Goal: Task Accomplishment & Management: Complete application form

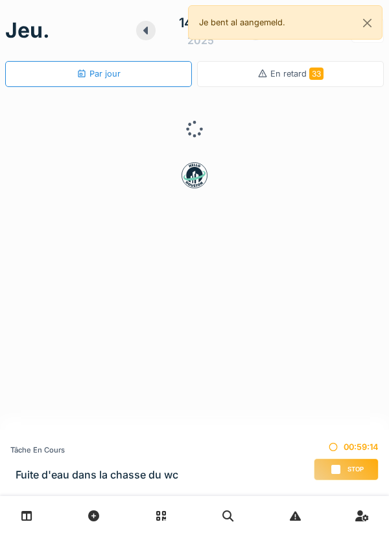
click at [351, 475] on div "Stop" at bounding box center [346, 469] width 65 height 22
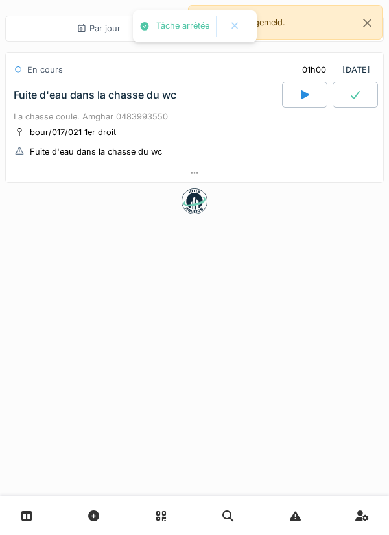
click at [234, 154] on div "bour/017/021 1er droit Fuite d'eau dans la chasse du wc" at bounding box center [195, 141] width 362 height 32
click at [221, 174] on div at bounding box center [195, 173] width 378 height 19
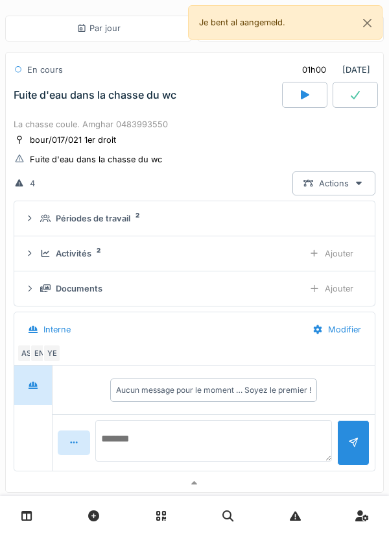
click at [235, 421] on textarea at bounding box center [213, 441] width 237 height 42
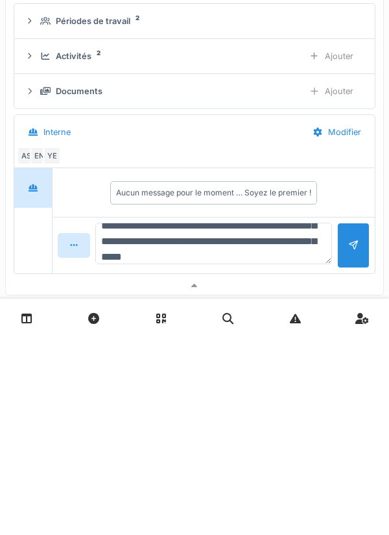
scroll to position [47, 0]
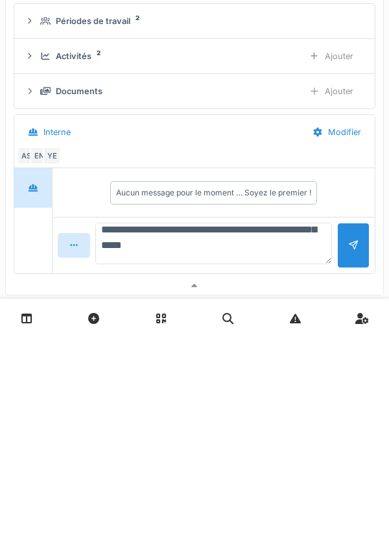
click at [125, 438] on textarea "**********" at bounding box center [213, 441] width 237 height 42
type textarea "**********"
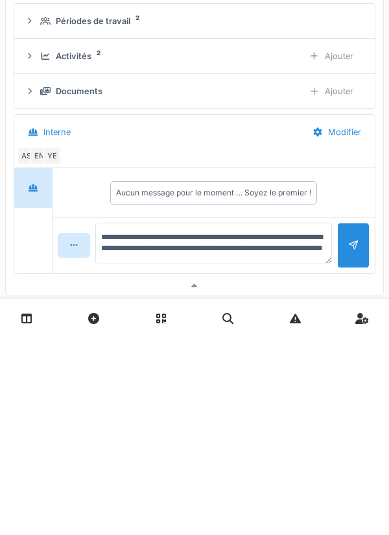
click at [342, 440] on div at bounding box center [353, 442] width 32 height 45
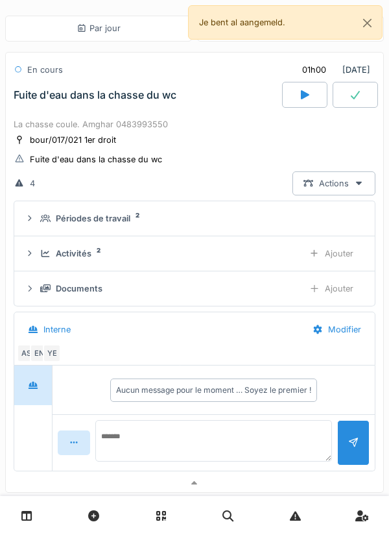
scroll to position [0, 0]
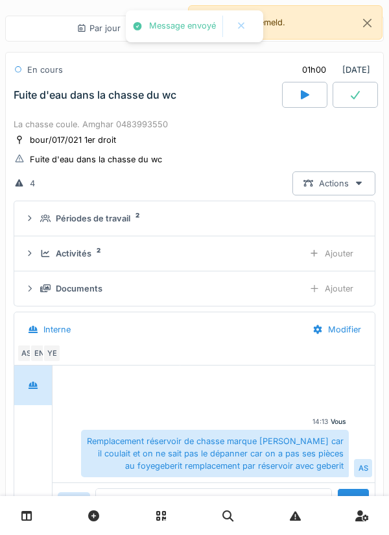
click at [64, 296] on div "Documents Ajouter" at bounding box center [195, 288] width 340 height 24
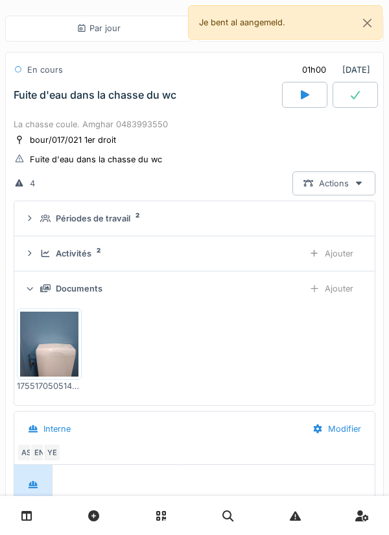
click at [343, 289] on div "Ajouter" at bounding box center [331, 288] width 66 height 24
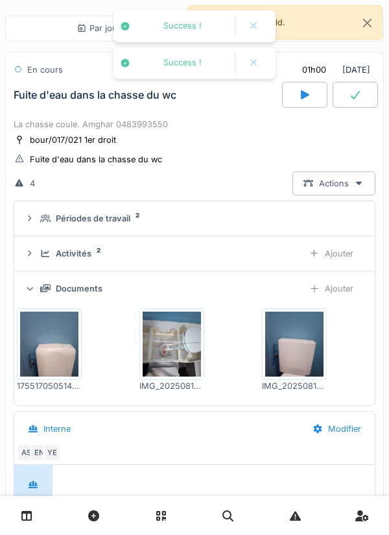
click at [247, 247] on div "Activités 2 Ajouter" at bounding box center [195, 253] width 340 height 24
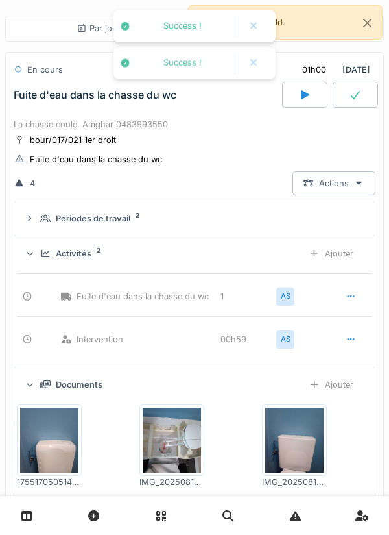
click at [335, 259] on div "Ajouter" at bounding box center [331, 253] width 66 height 24
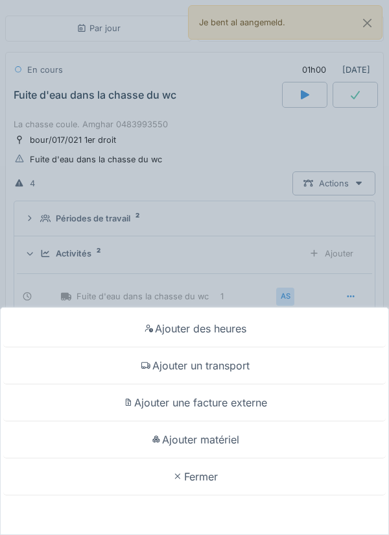
click at [233, 433] on div "Ajouter matériel" at bounding box center [194, 439] width 383 height 37
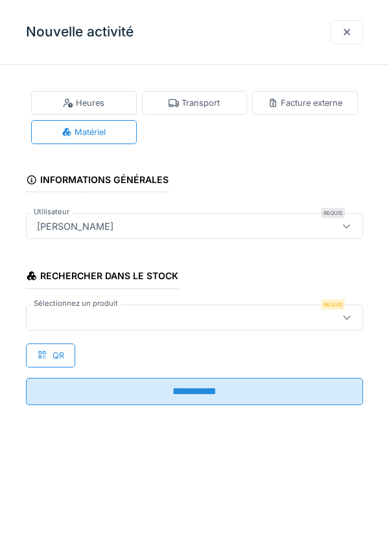
click at [200, 326] on div at bounding box center [194, 317] width 337 height 26
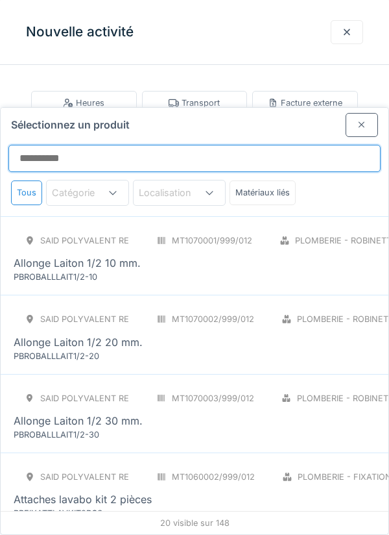
click at [228, 145] on input "Sélectionnez un produit" at bounding box center [194, 158] width 372 height 27
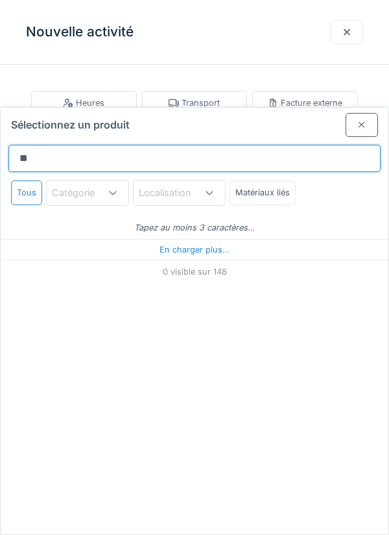
type input "***"
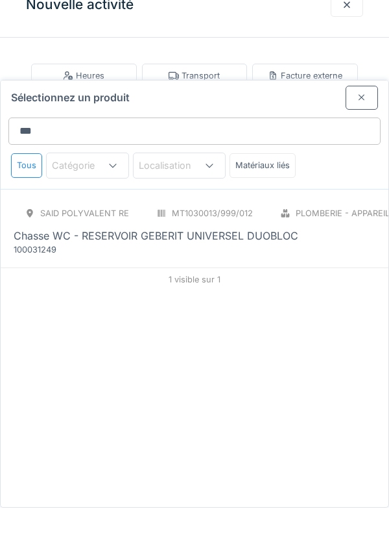
click at [228, 255] on div "Chasse WC - RESERVOIR GEBERIT UNIVERSEL DUOBLOC" at bounding box center [156, 263] width 285 height 16
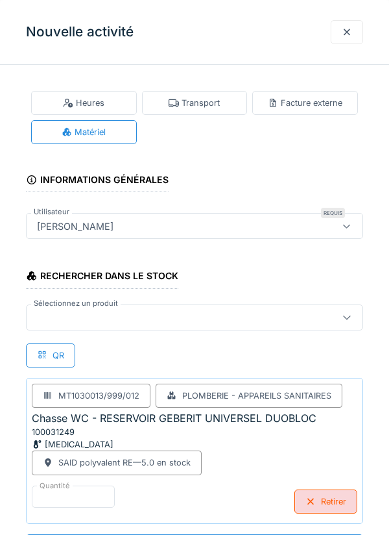
click at [173, 307] on div at bounding box center [194, 317] width 337 height 26
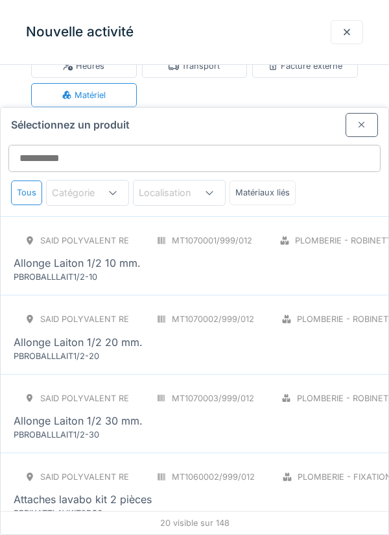
scroll to position [49, 0]
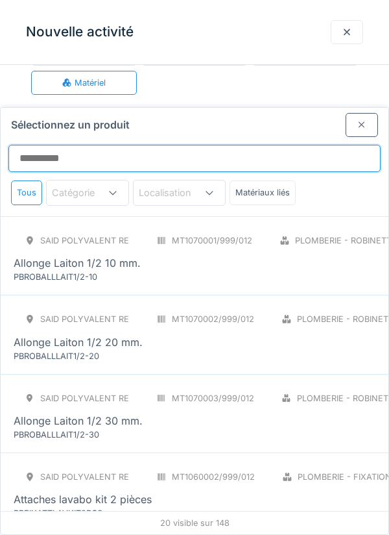
click at [264, 145] on input "Sélectionnez un produit" at bounding box center [194, 158] width 372 height 27
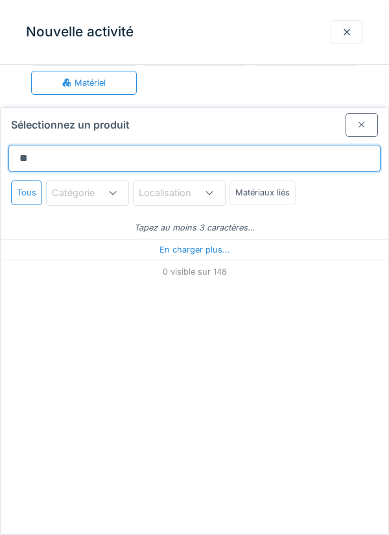
type input "***"
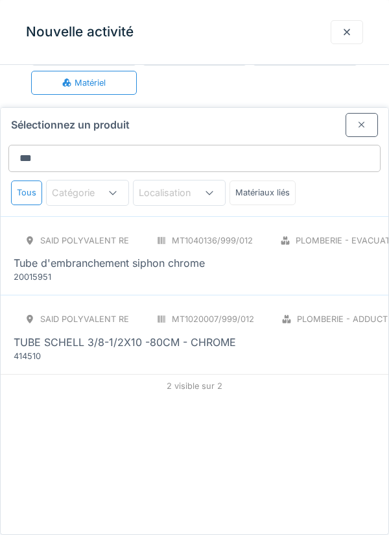
click at [231, 255] on div "Tube d'embranchement siphon chrome" at bounding box center [292, 263] width 557 height 16
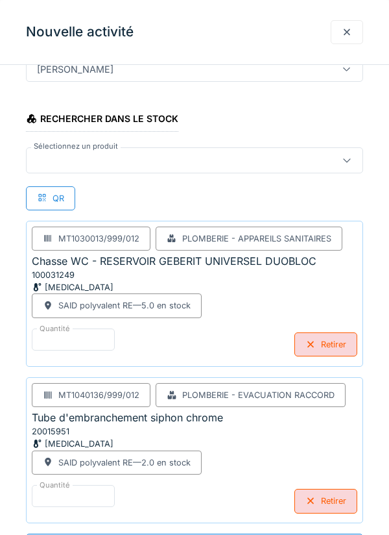
scroll to position [157, 0]
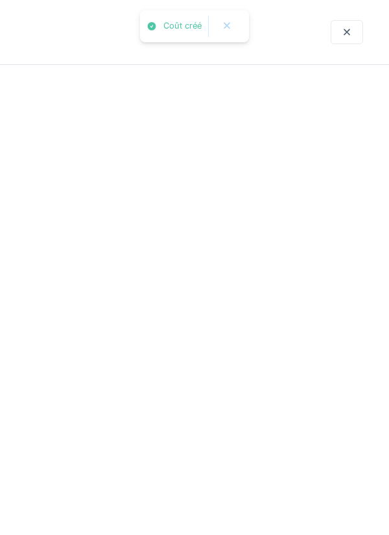
scroll to position [0, 0]
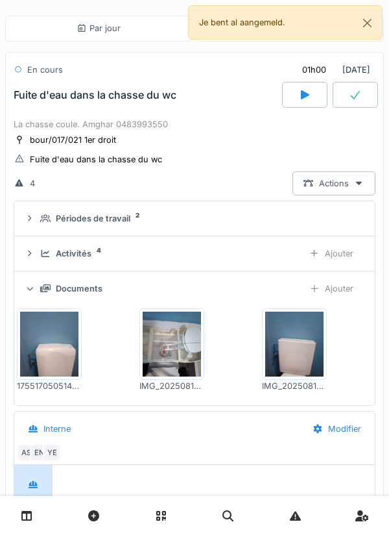
click at [241, 257] on div "Activités 4" at bounding box center [166, 253] width 253 height 12
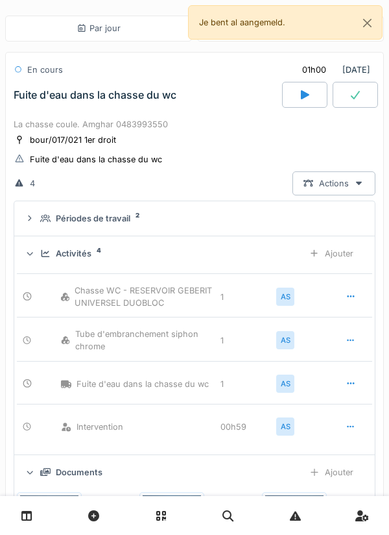
click at [337, 258] on div "Ajouter" at bounding box center [331, 253] width 66 height 24
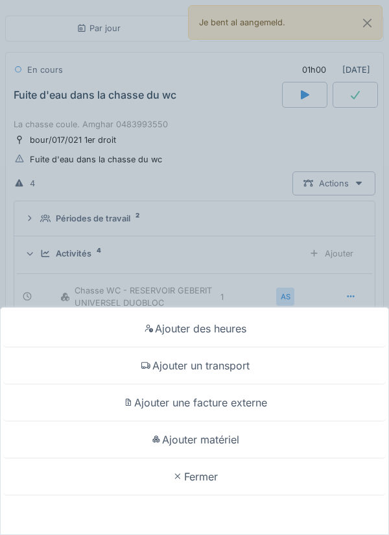
click at [237, 347] on div "Ajouter des heures" at bounding box center [194, 328] width 383 height 37
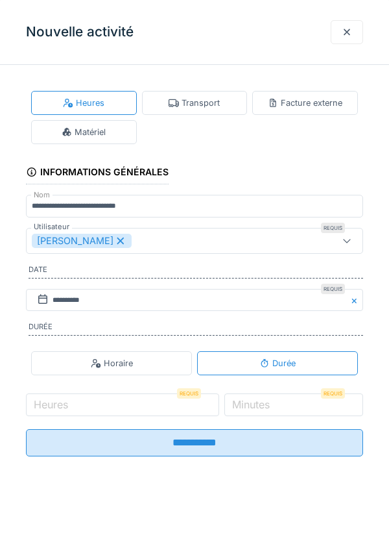
click at [343, 34] on div at bounding box center [347, 32] width 10 height 12
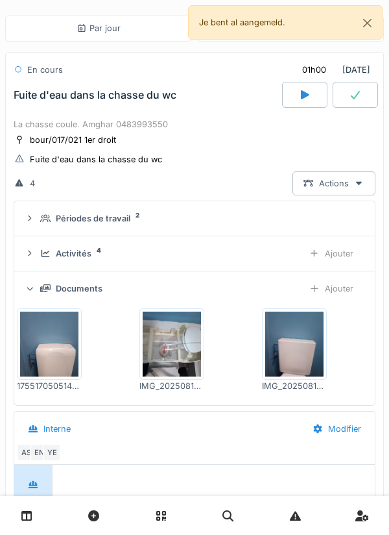
click at [284, 254] on div "Activités 4" at bounding box center [166, 253] width 253 height 12
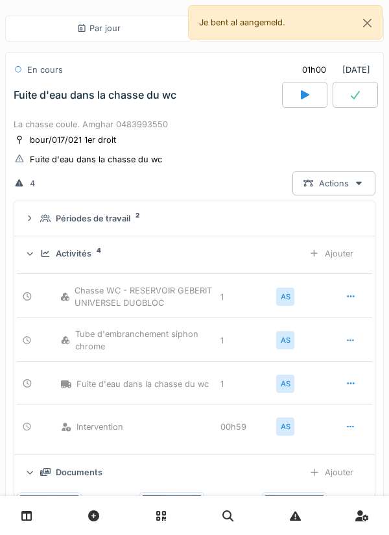
click at [339, 255] on div "Ajouter" at bounding box center [331, 253] width 66 height 24
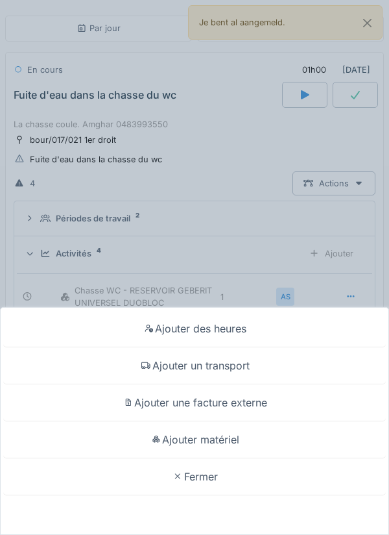
click at [241, 458] on div "Ajouter matériel" at bounding box center [194, 439] width 383 height 37
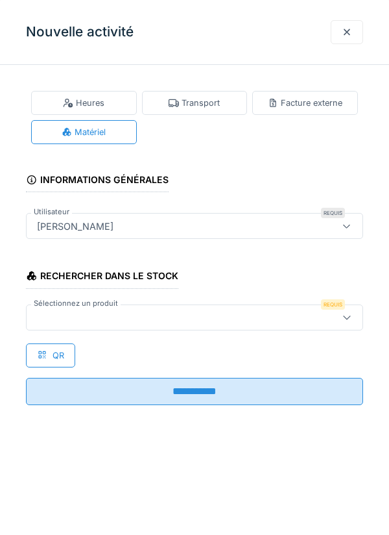
click at [267, 324] on div at bounding box center [173, 317] width 283 height 14
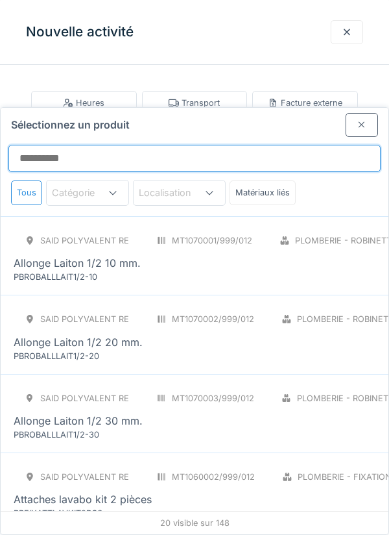
click at [302, 145] on input "Sélectionnez un produit" at bounding box center [194, 158] width 372 height 27
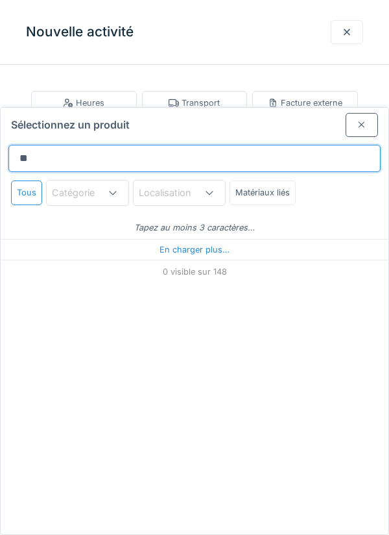
type input "***"
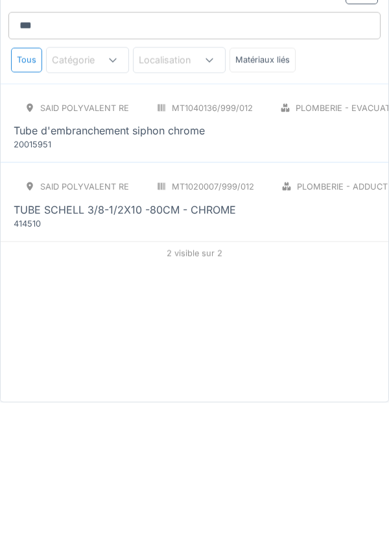
click at [260, 307] on div "SAID polyvalent RE MT1020007/999/012 Plomberie - Adduction tuyauterie PCE TUBE …" at bounding box center [297, 334] width 566 height 55
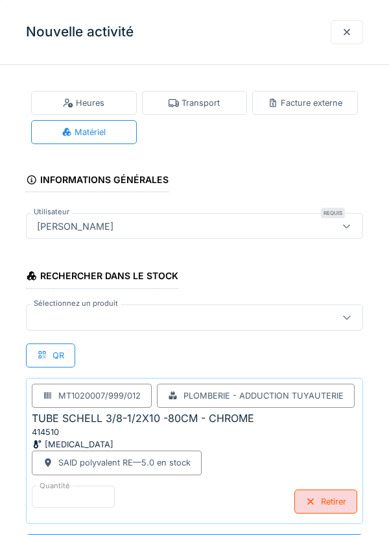
click at [254, 309] on div at bounding box center [194, 317] width 337 height 26
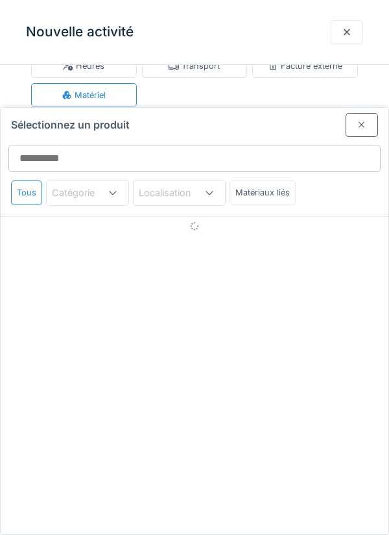
scroll to position [49, 0]
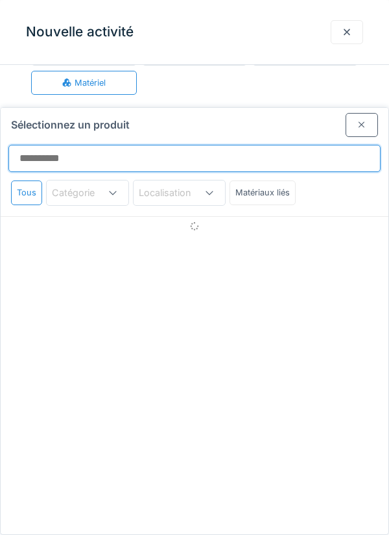
click at [260, 145] on input "Sélectionnez un produit" at bounding box center [194, 158] width 372 height 27
type input "*******"
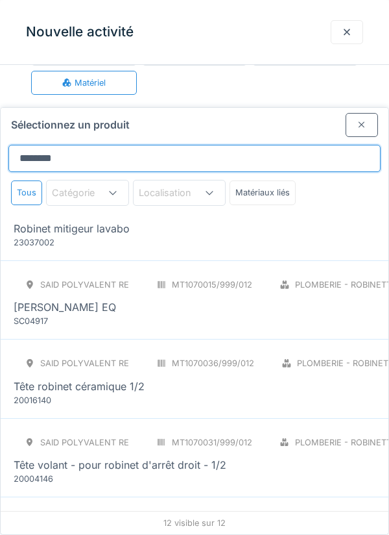
scroll to position [601, 0]
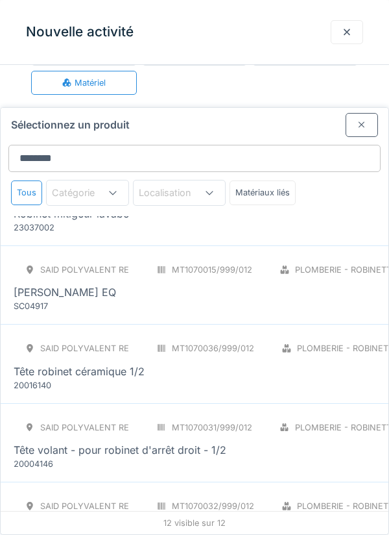
click at [209, 258] on div "SAID polyvalent RE MT1070015/999/012 Plomberie - Robinetterie PCE ROBINET SCHEL…" at bounding box center [273, 285] width 518 height 55
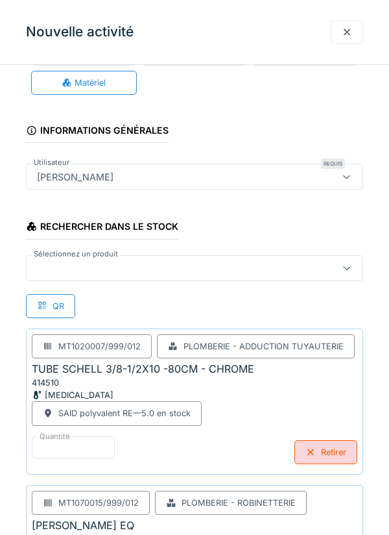
scroll to position [157, 0]
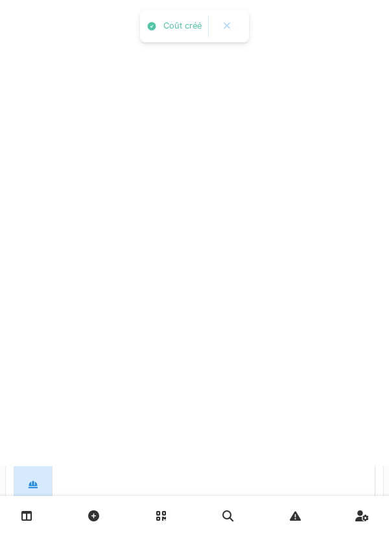
scroll to position [0, 0]
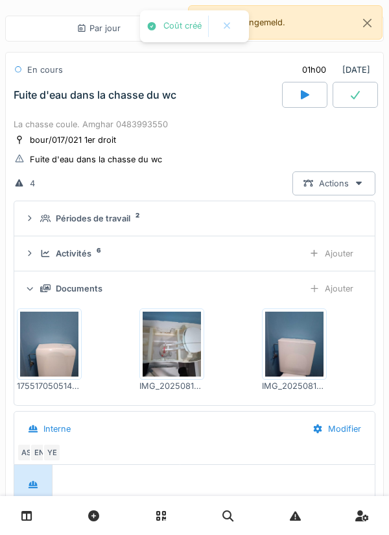
click at [346, 95] on div at bounding box center [355, 95] width 45 height 26
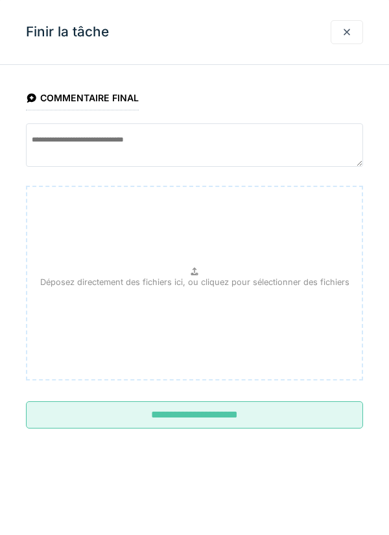
click at [326, 411] on input "**********" at bounding box center [194, 414] width 337 height 27
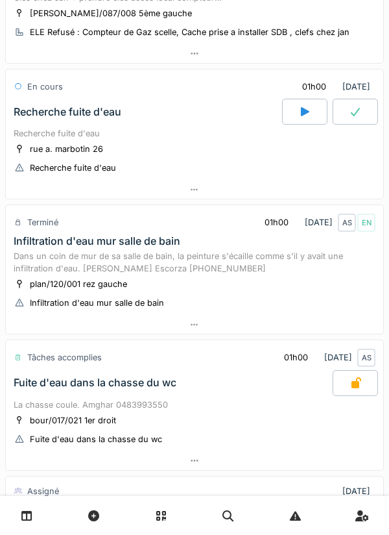
scroll to position [411, 0]
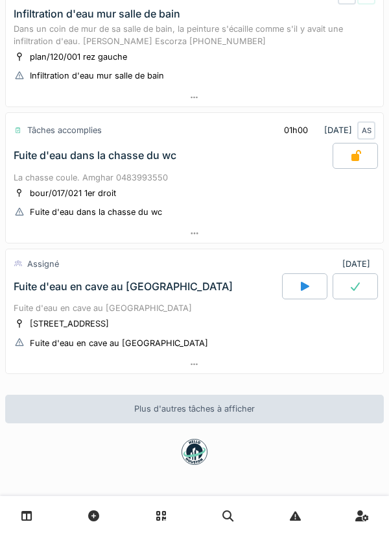
click at [297, 291] on div at bounding box center [304, 286] width 45 height 26
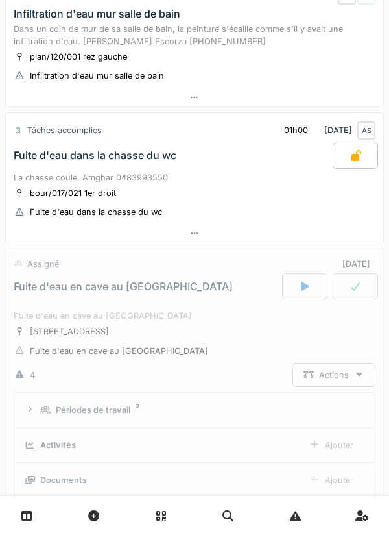
scroll to position [608, 0]
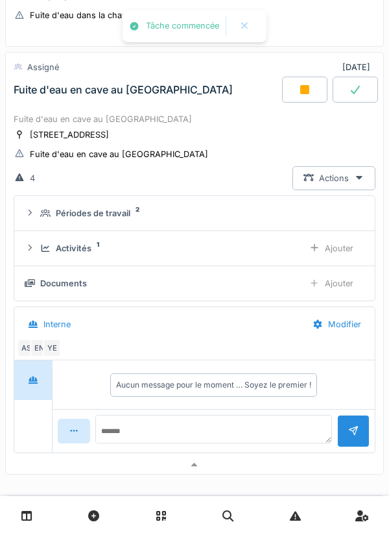
click at [254, 242] on div "Activités 1" at bounding box center [166, 248] width 253 height 12
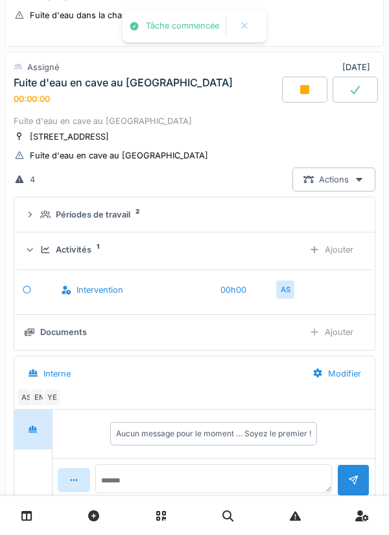
click at [343, 248] on div "Ajouter" at bounding box center [331, 249] width 66 height 24
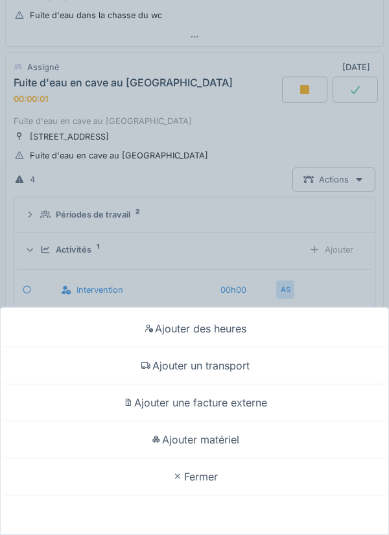
click at [231, 365] on div "Ajouter un transport" at bounding box center [194, 365] width 383 height 37
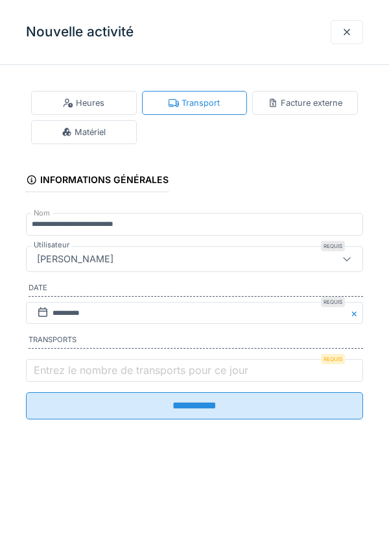
click at [161, 369] on label "Entrez le nombre de transports pour ce jour" at bounding box center [141, 370] width 220 height 16
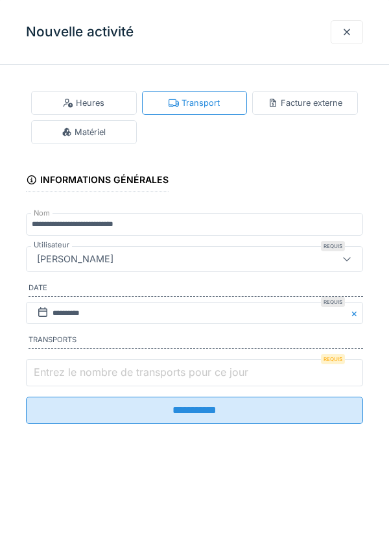
click at [161, 369] on input "Entrez le nombre de transports pour ce jour" at bounding box center [194, 372] width 337 height 27
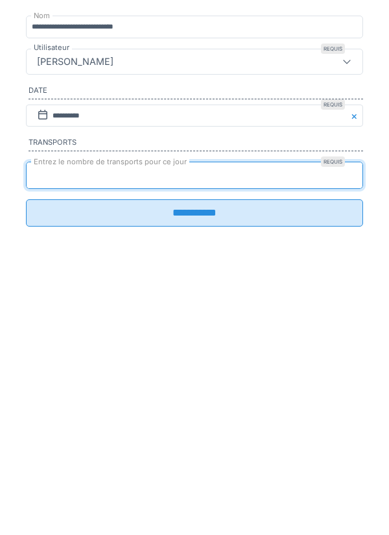
type input "*"
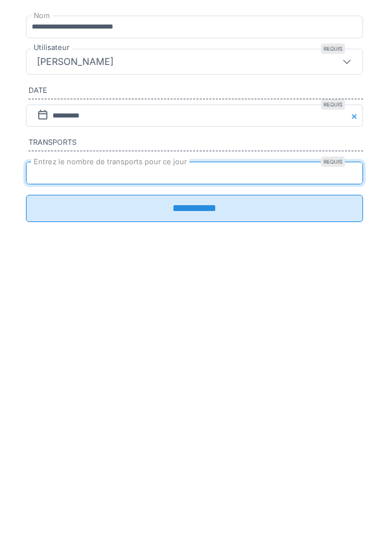
click at [181, 419] on input "**********" at bounding box center [194, 405] width 337 height 27
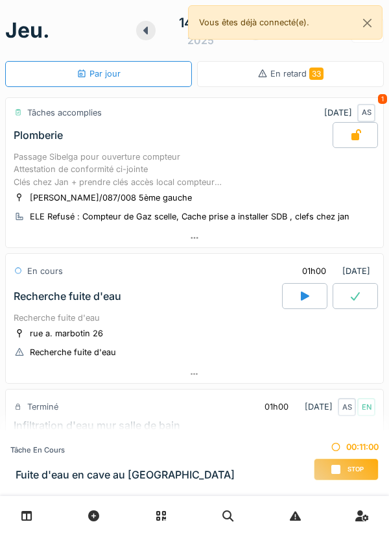
click at [351, 467] on span "Stop" at bounding box center [356, 469] width 16 height 9
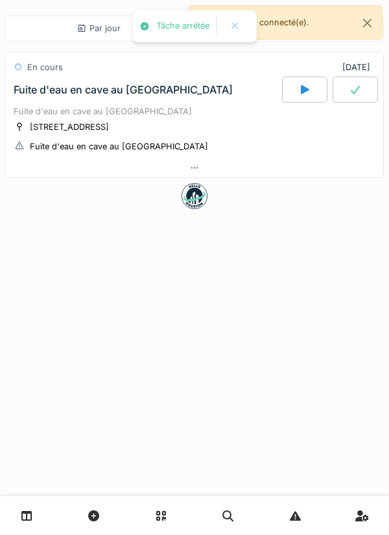
click at [282, 189] on div at bounding box center [194, 196] width 379 height 26
click at [290, 174] on div at bounding box center [195, 167] width 378 height 19
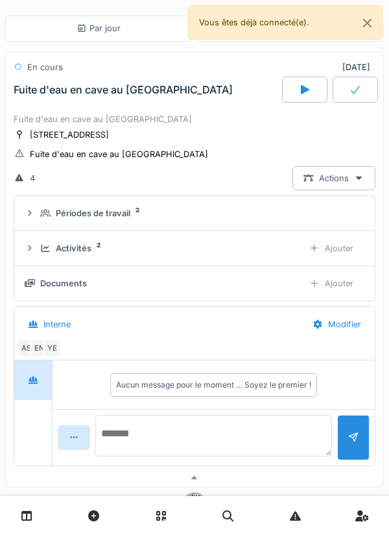
click at [204, 435] on textarea at bounding box center [213, 436] width 237 height 42
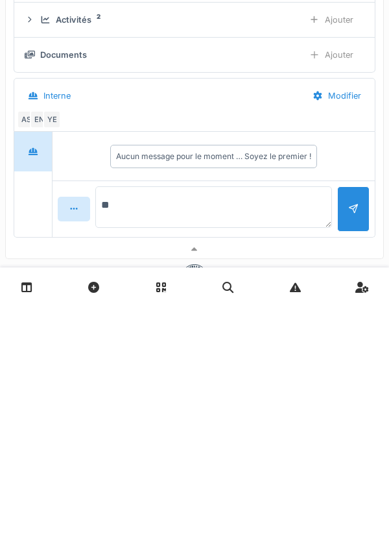
type textarea "*"
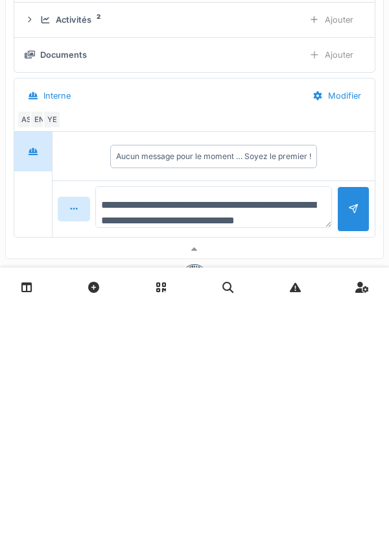
scroll to position [16, 0]
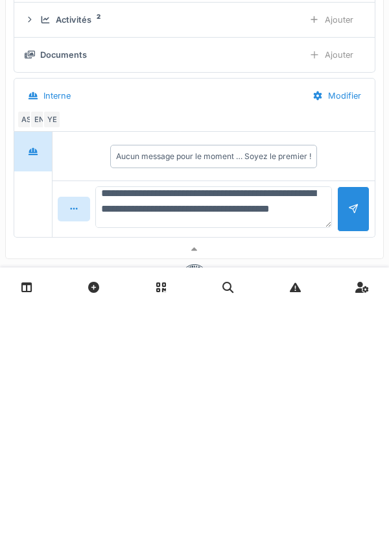
type textarea "**********"
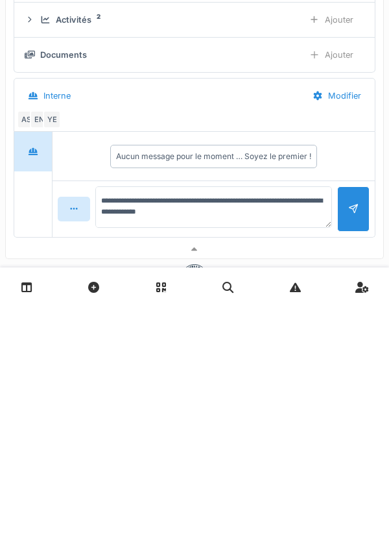
click at [348, 457] on div at bounding box center [353, 437] width 32 height 45
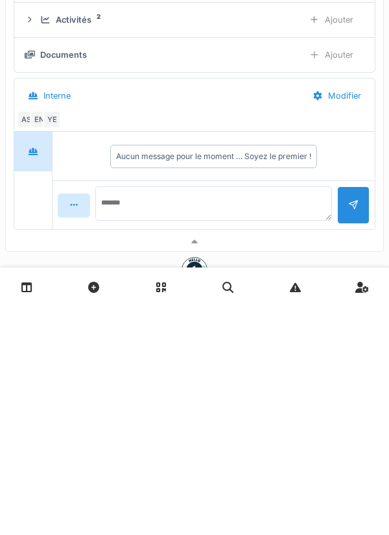
scroll to position [0, 0]
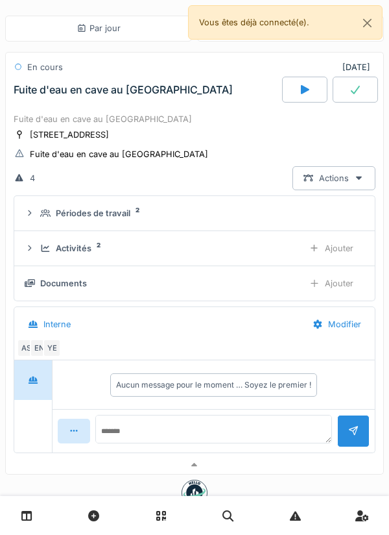
click at [348, 96] on div at bounding box center [355, 90] width 45 height 26
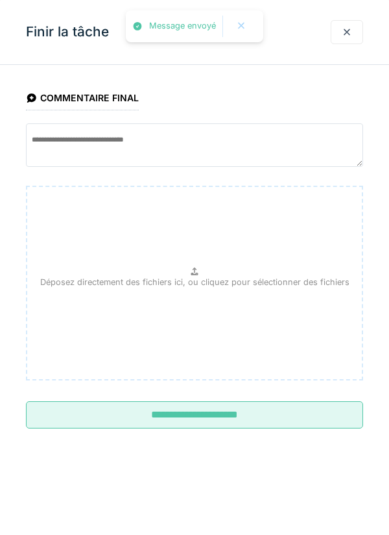
click at [247, 428] on input "**********" at bounding box center [194, 414] width 337 height 27
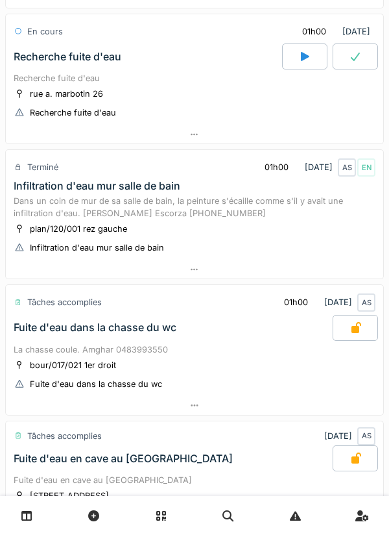
scroll to position [411, 0]
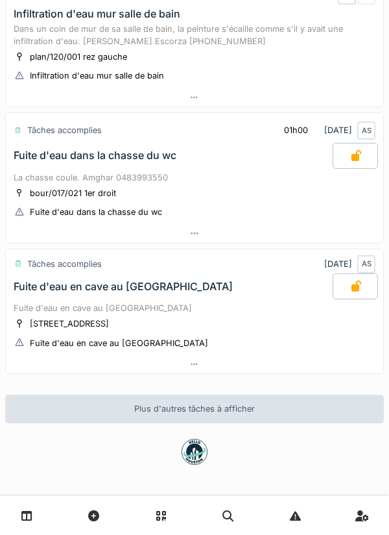
click at [377, 514] on link at bounding box center [362, 515] width 33 height 30
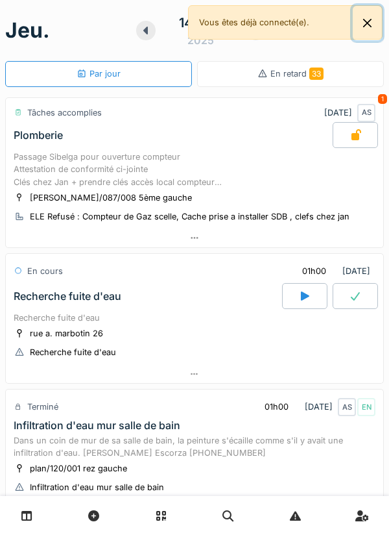
click at [356, 29] on button "Close" at bounding box center [367, 23] width 29 height 34
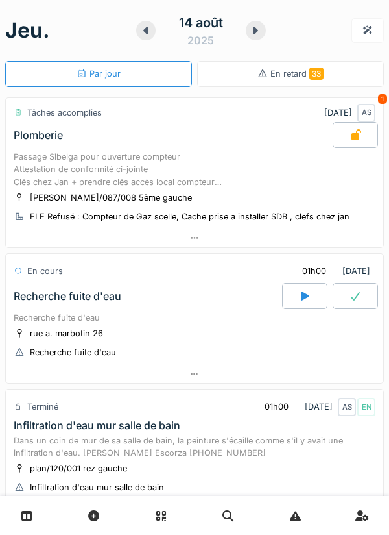
click at [256, 30] on icon at bounding box center [256, 31] width 5 height 8
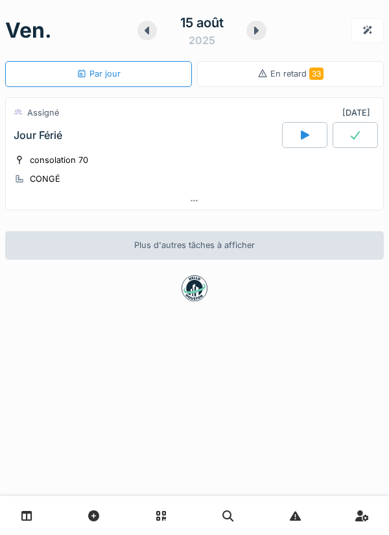
click at [249, 34] on div at bounding box center [256, 30] width 19 height 19
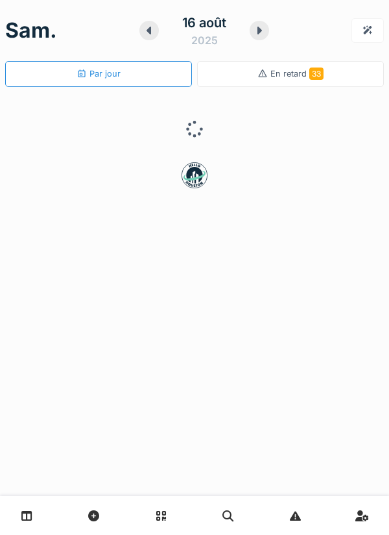
click at [261, 29] on icon at bounding box center [259, 30] width 13 height 10
click at [256, 32] on icon at bounding box center [256, 31] width 5 height 8
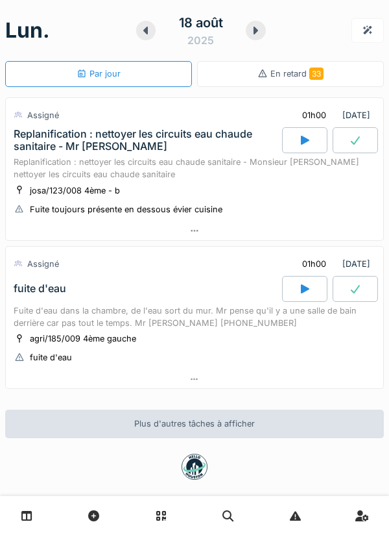
click at [234, 31] on div "18 août 2025" at bounding box center [200, 30] width 69 height 35
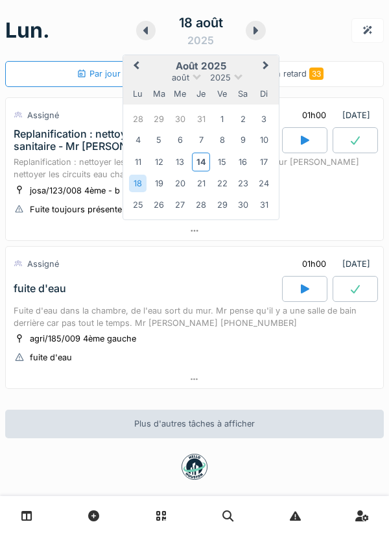
scroll to position [14, 0]
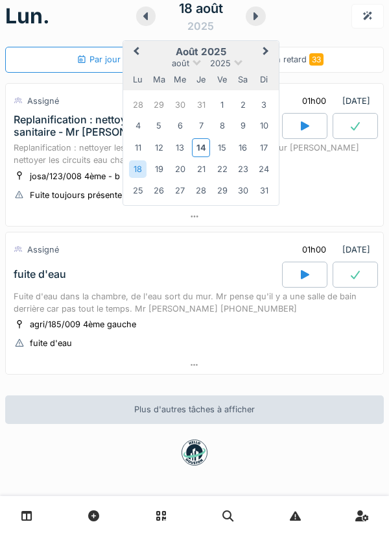
click at [260, 13] on icon at bounding box center [255, 16] width 13 height 10
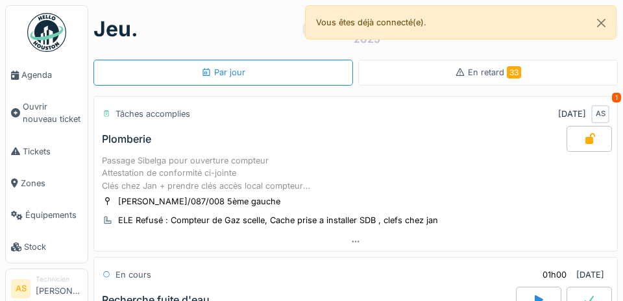
scroll to position [1, 0]
click at [389, 294] on div "Recherche fuite d'eau" at bounding box center [307, 300] width 417 height 26
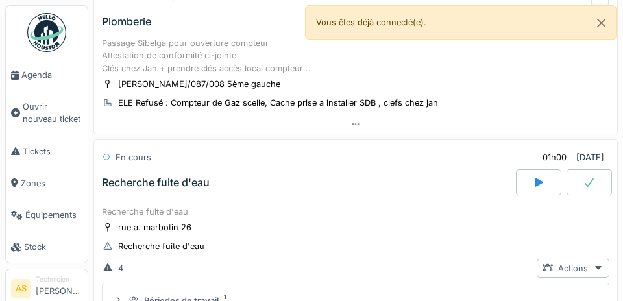
scroll to position [126, 0]
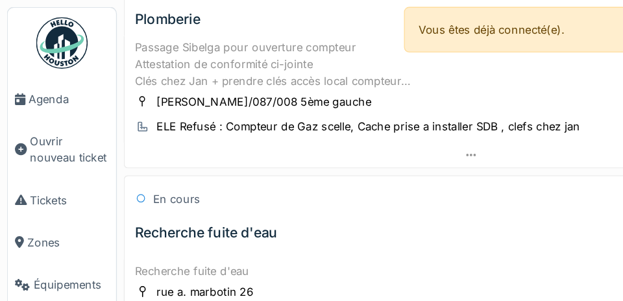
click at [290, 211] on div "Recherche fuite d'eau" at bounding box center [355, 205] width 507 height 12
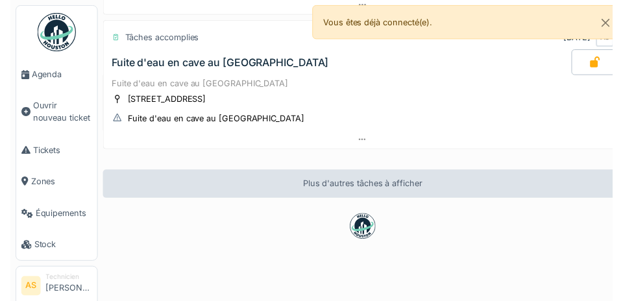
scroll to position [645, 0]
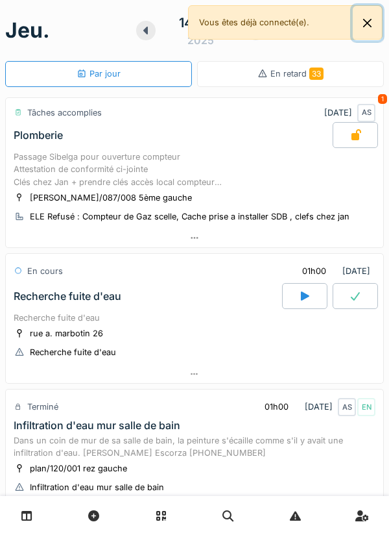
click at [368, 25] on button "Close" at bounding box center [367, 23] width 29 height 34
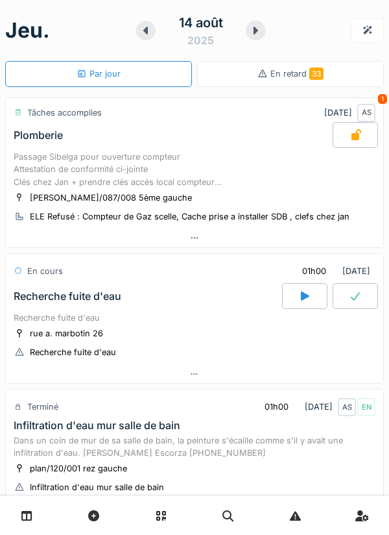
click at [356, 28] on div at bounding box center [368, 30] width 32 height 24
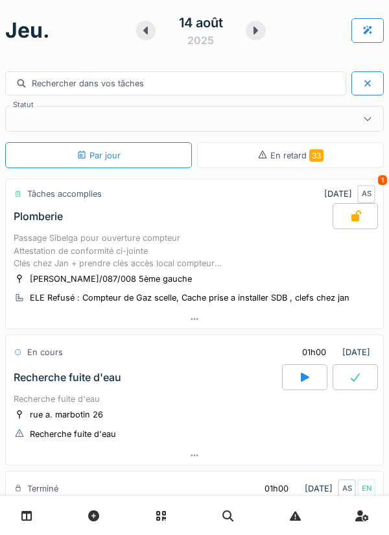
click at [98, 518] on icon at bounding box center [93, 515] width 11 height 11
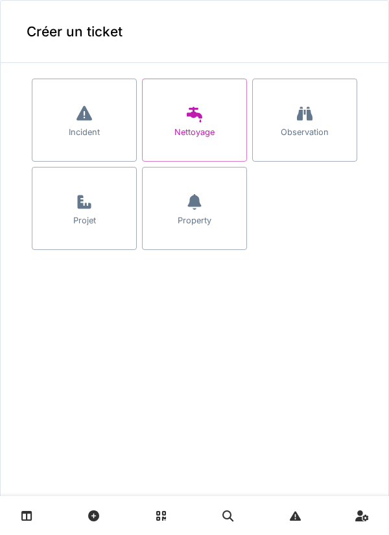
click at [98, 144] on div "Incident" at bounding box center [84, 120] width 105 height 83
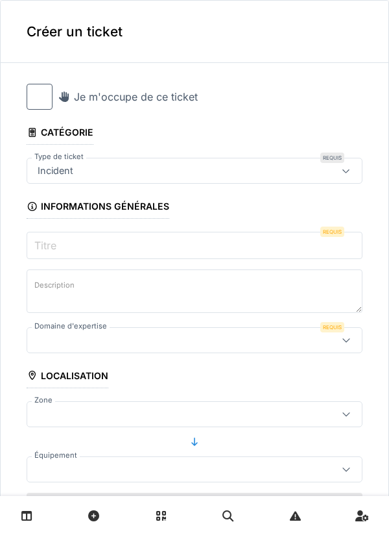
click at [240, 242] on input "Titre" at bounding box center [195, 245] width 336 height 27
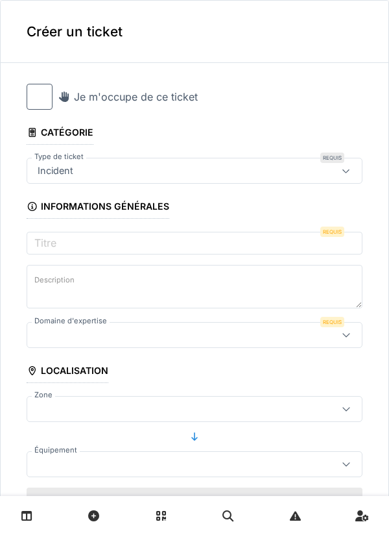
click at [45, 94] on div at bounding box center [40, 97] width 26 height 26
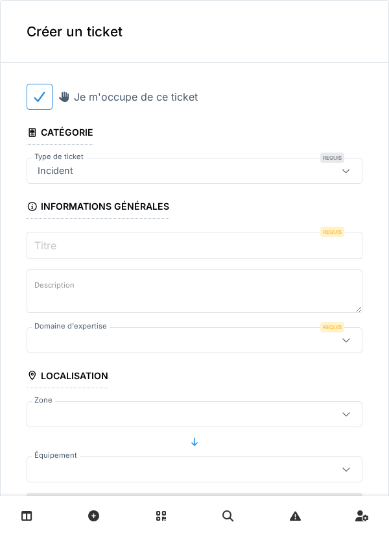
click at [244, 246] on input "Titre" at bounding box center [195, 245] width 336 height 27
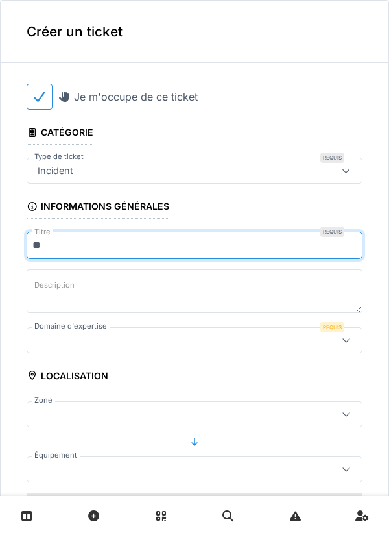
type input "*"
type input "*******"
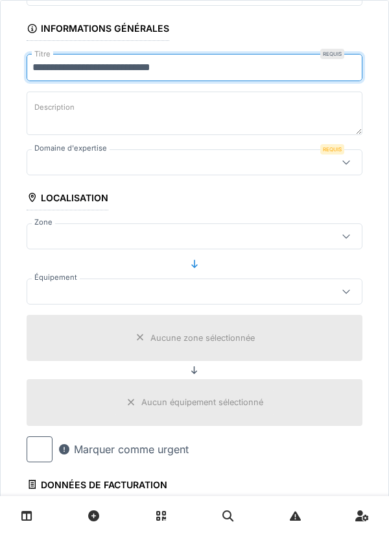
scroll to position [196, 0]
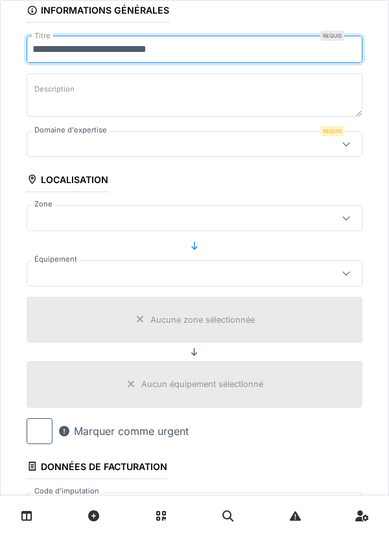
type input "**********"
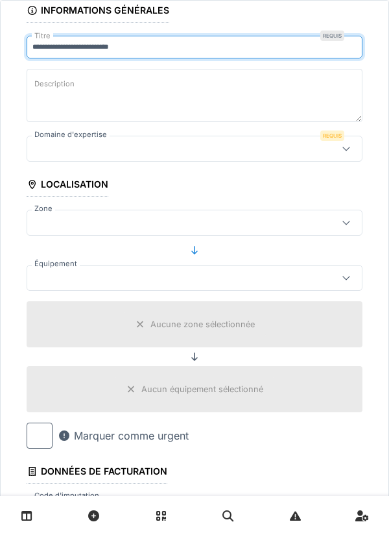
click at [282, 92] on textarea "Description" at bounding box center [195, 95] width 336 height 53
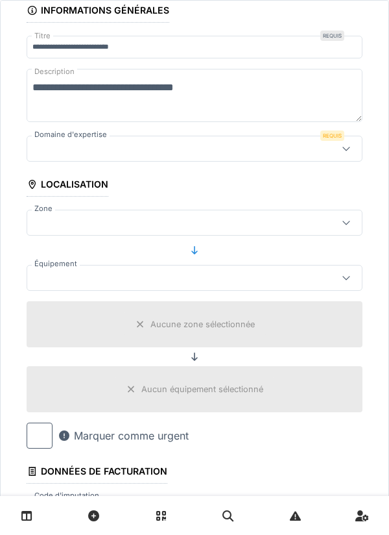
click at [190, 91] on textarea "**********" at bounding box center [195, 95] width 336 height 53
click at [200, 88] on textarea "**********" at bounding box center [195, 95] width 336 height 53
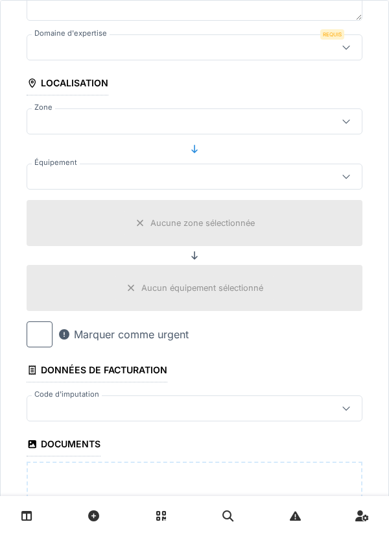
scroll to position [297, 0]
type textarea "**********"
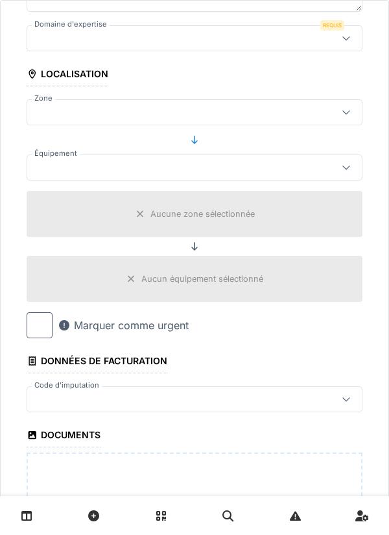
click at [329, 125] on div at bounding box center [195, 112] width 336 height 26
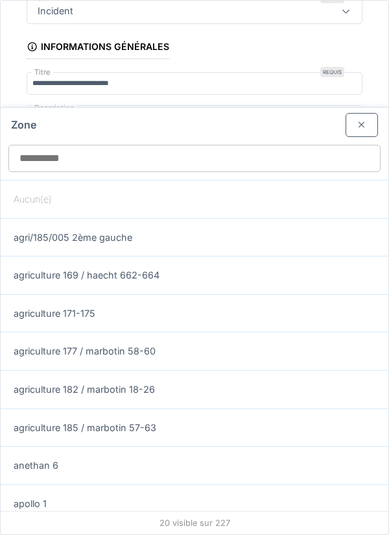
scroll to position [128, 0]
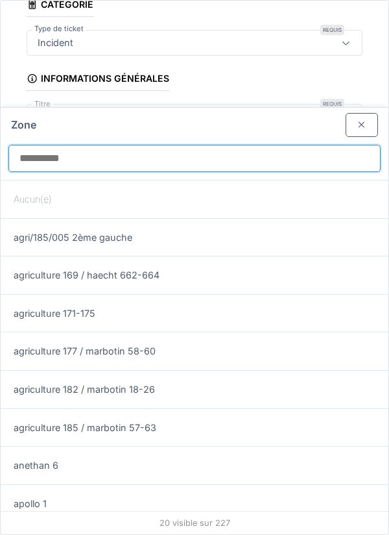
click at [254, 145] on input "Zone" at bounding box center [194, 158] width 372 height 27
type input "*"
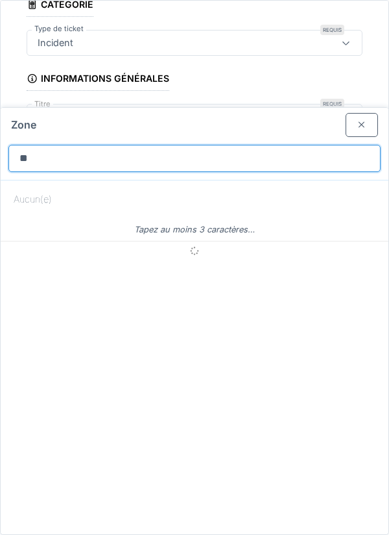
type input "***"
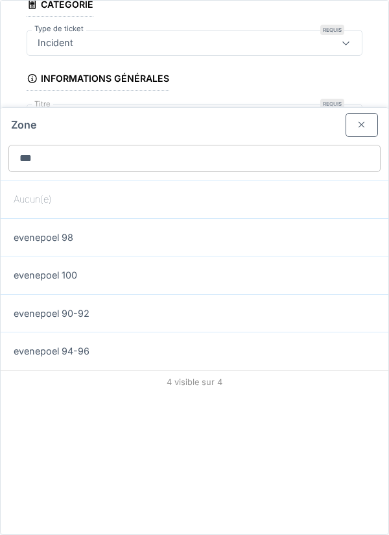
click at [226, 218] on div "evenepoel 98" at bounding box center [195, 237] width 388 height 38
type input "****"
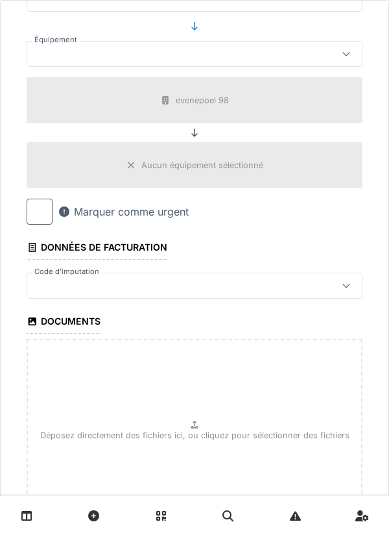
scroll to position [504, 0]
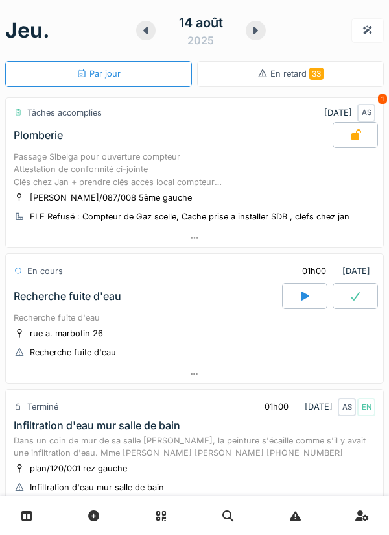
scroll to position [533, 0]
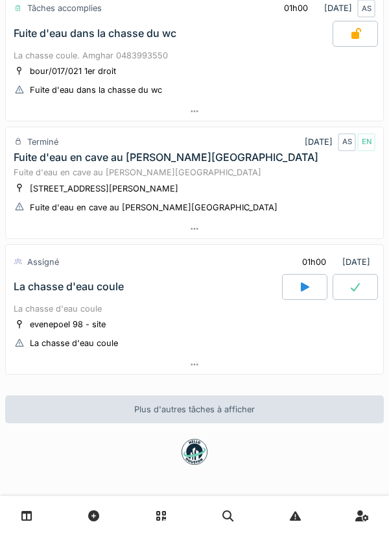
click at [313, 291] on div at bounding box center [304, 287] width 45 height 26
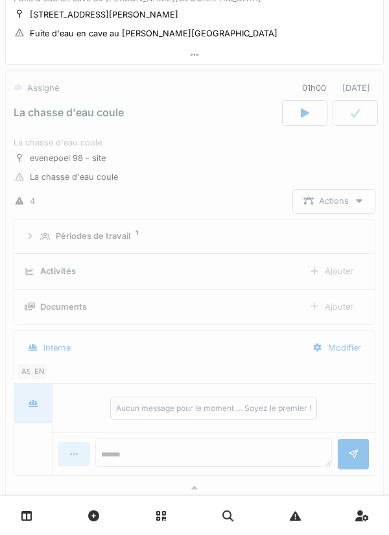
scroll to position [725, 0]
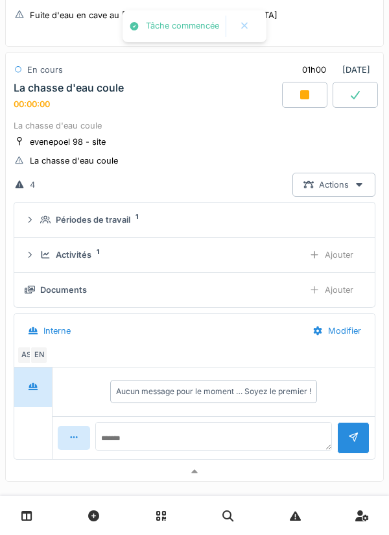
click at [301, 261] on div "Ajouter" at bounding box center [331, 255] width 66 height 24
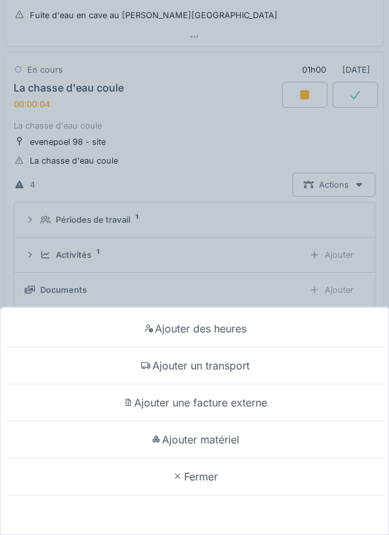
click at [239, 437] on div "Ajouter matériel" at bounding box center [194, 439] width 383 height 37
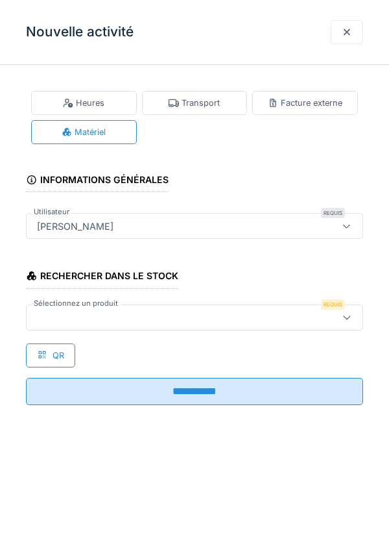
click at [235, 99] on div "Transport" at bounding box center [195, 103] width 106 height 24
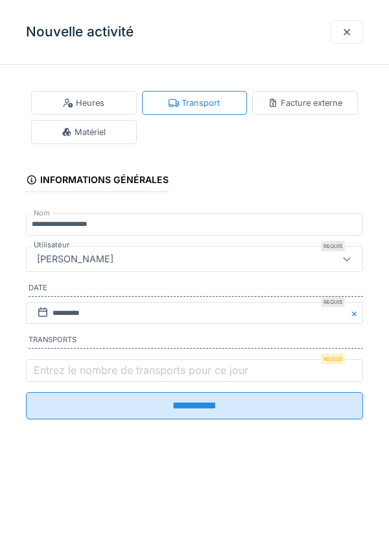
click at [187, 378] on label "Entrez le nombre de transports pour ce jour" at bounding box center [141, 370] width 220 height 16
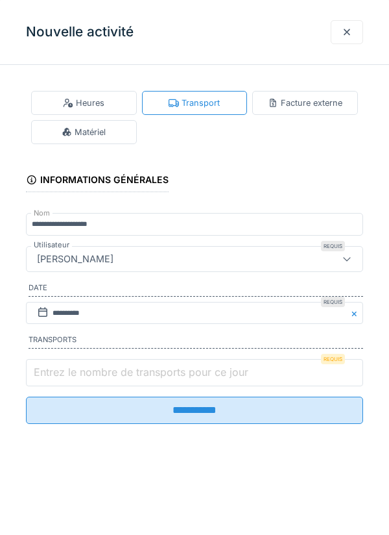
click at [187, 380] on input "Entrez le nombre de transports pour ce jour" at bounding box center [194, 372] width 337 height 27
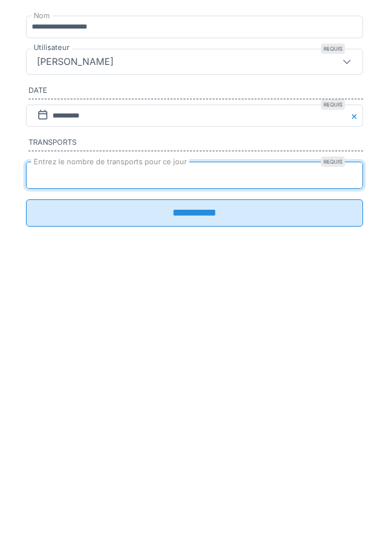
click at [191, 386] on input "*" at bounding box center [194, 372] width 337 height 27
type input "*"
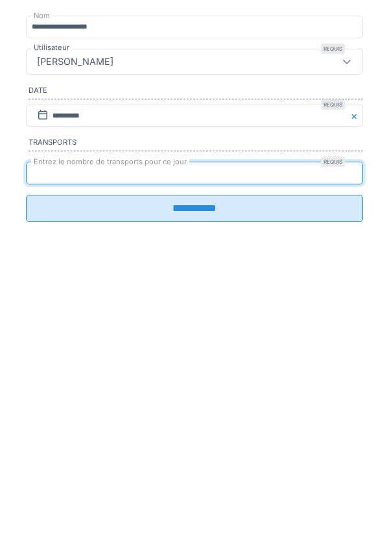
click at [211, 419] on input "**********" at bounding box center [194, 405] width 337 height 27
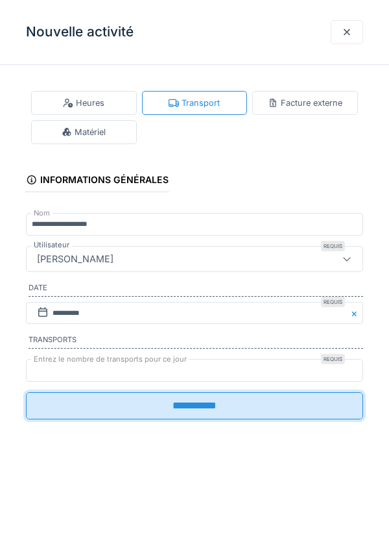
click at [66, 407] on input "**********" at bounding box center [194, 405] width 337 height 27
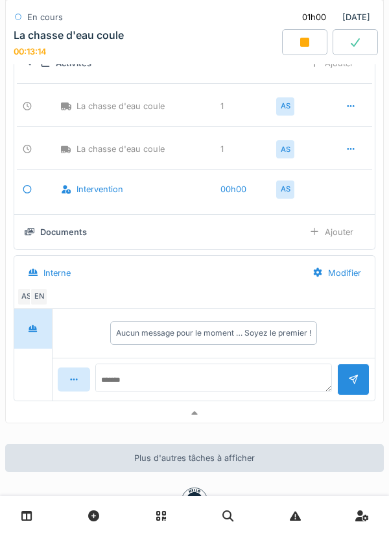
scroll to position [918, 0]
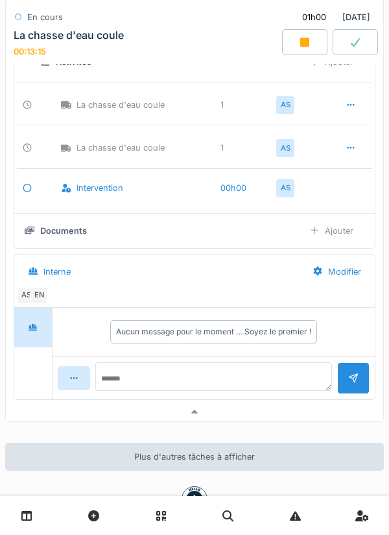
click at [246, 413] on div at bounding box center [195, 411] width 378 height 19
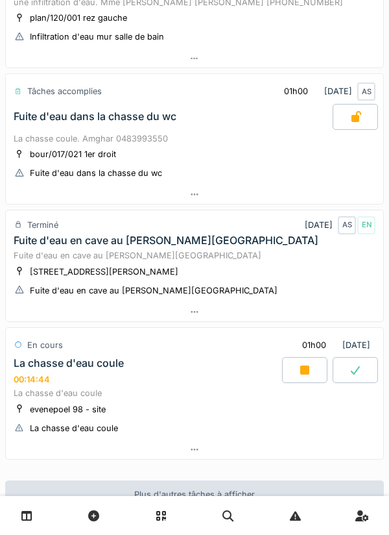
scroll to position [448, 0]
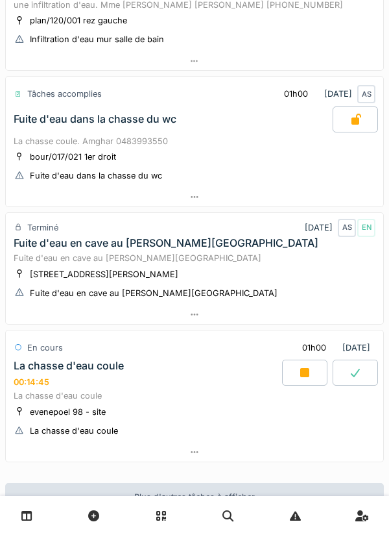
click at [265, 314] on div at bounding box center [195, 314] width 378 height 19
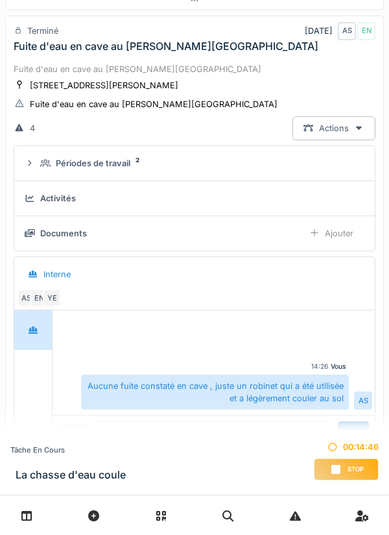
scroll to position [656, 0]
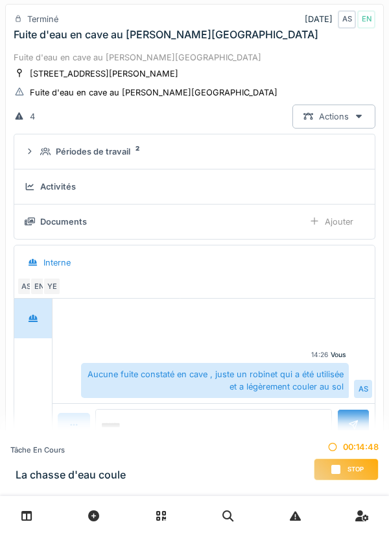
click at [298, 188] on div "Activités" at bounding box center [192, 186] width 335 height 12
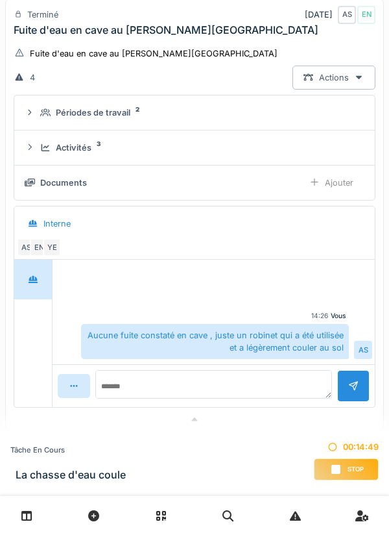
scroll to position [698, 0]
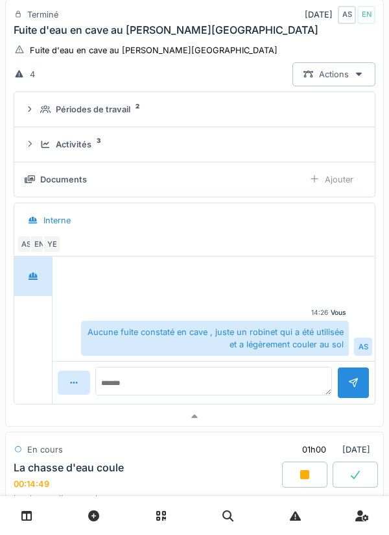
click at [295, 134] on summary "Activités 3" at bounding box center [194, 144] width 350 height 24
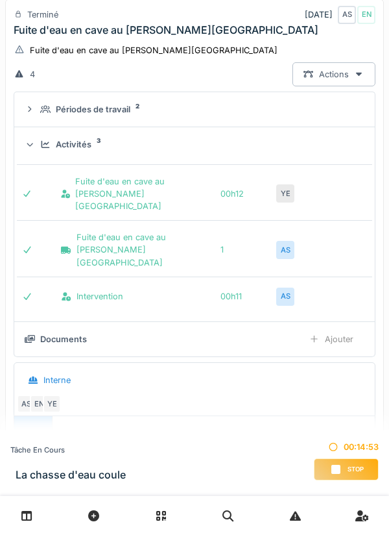
click at [318, 149] on div "Activités 3" at bounding box center [199, 144] width 319 height 12
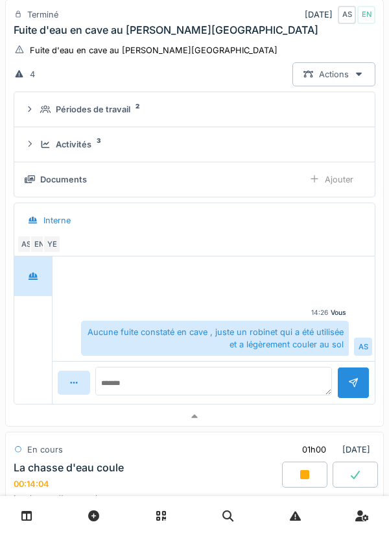
click at [338, 73] on div "Actions" at bounding box center [334, 74] width 83 height 24
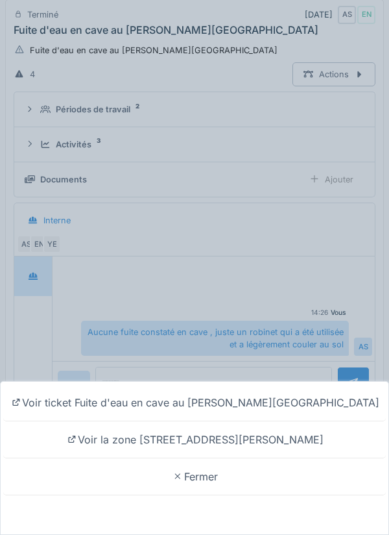
click at [309, 293] on div "Voir ticket Fuite d'eau en cave au Bourg 17 Voir la zone rue colonel bourg 17 F…" at bounding box center [194, 267] width 389 height 535
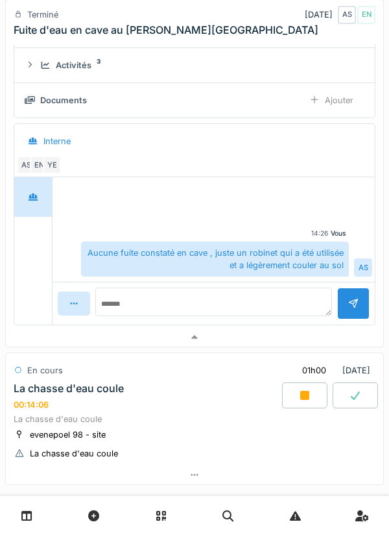
click at [246, 341] on div at bounding box center [195, 337] width 378 height 19
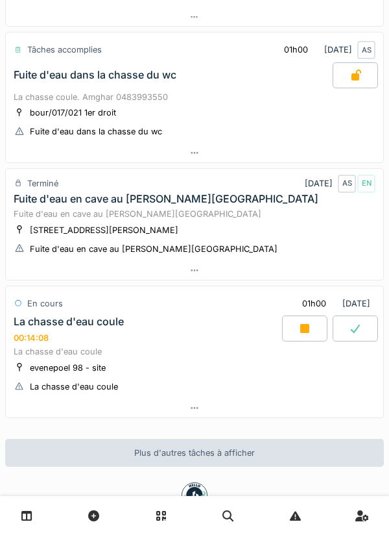
scroll to position [404, 0]
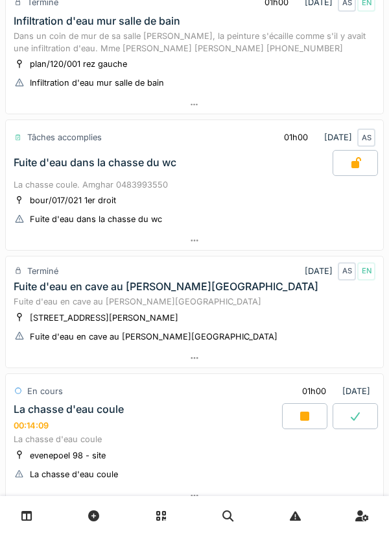
click at [302, 237] on div at bounding box center [195, 240] width 378 height 19
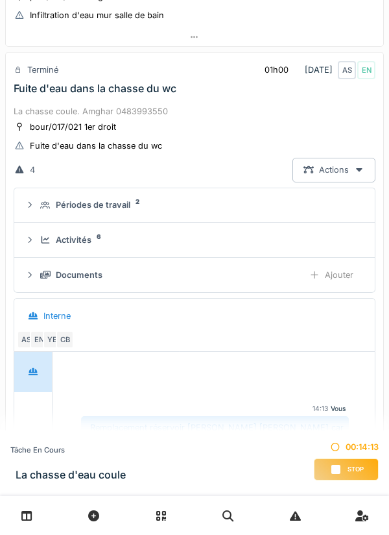
scroll to position [548, 0]
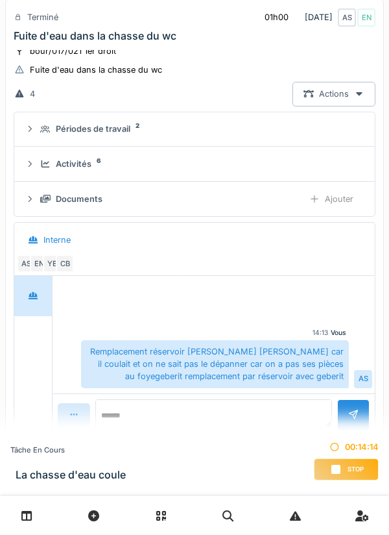
click at [339, 168] on div "Activités 6" at bounding box center [199, 164] width 319 height 12
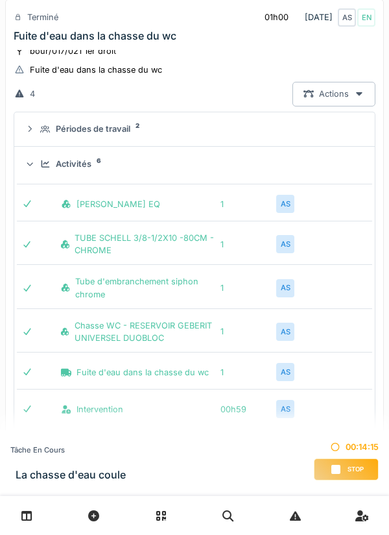
click at [347, 167] on div "Activités 6" at bounding box center [199, 164] width 319 height 12
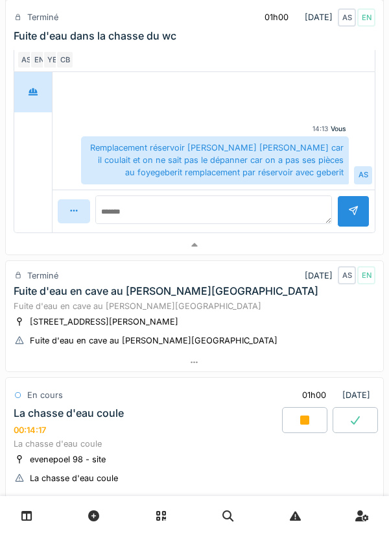
click at [310, 248] on div at bounding box center [195, 245] width 378 height 19
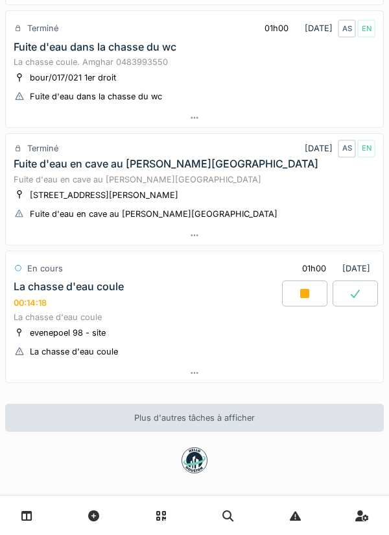
scroll to position [522, 0]
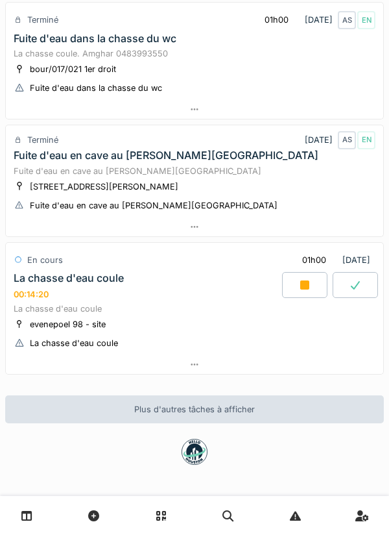
click at [236, 360] on div at bounding box center [195, 364] width 378 height 19
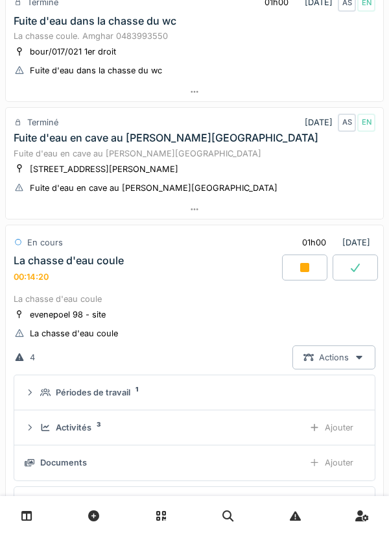
scroll to position [712, 0]
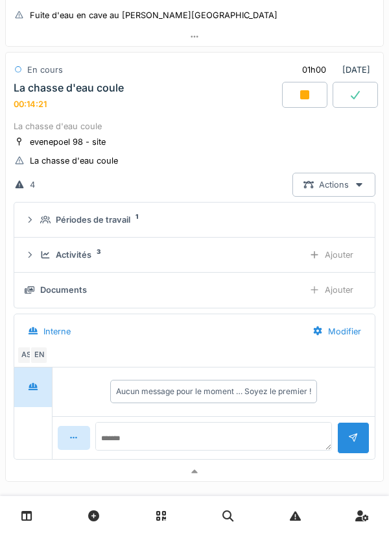
click at [343, 180] on div "Actions" at bounding box center [334, 185] width 83 height 24
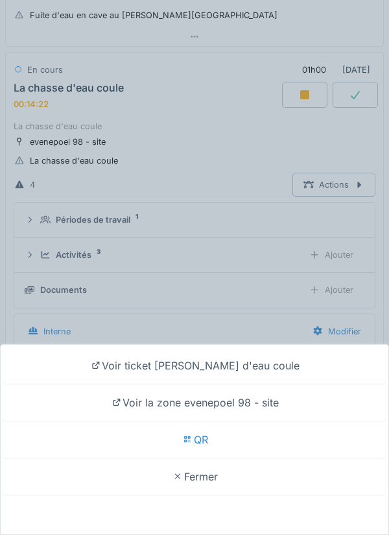
click at [321, 250] on div "Voir ticket La chasse d'eau coule Voir la zone evenepoel 98 - site QR Fermer" at bounding box center [194, 267] width 389 height 535
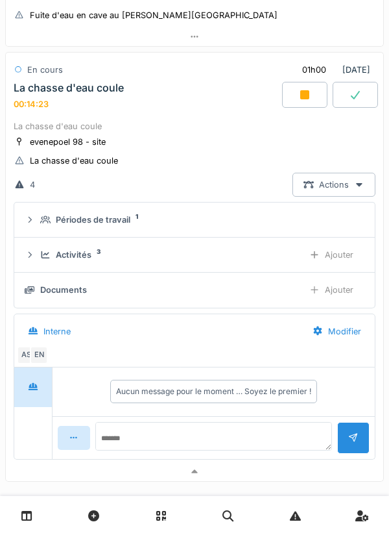
click at [339, 256] on div "Ajouter" at bounding box center [331, 255] width 66 height 24
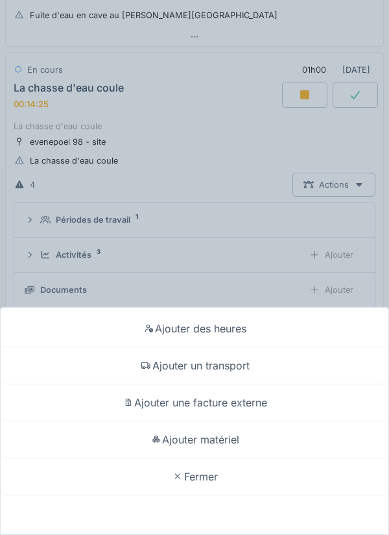
click at [287, 437] on div "Ajouter matériel" at bounding box center [194, 439] width 383 height 37
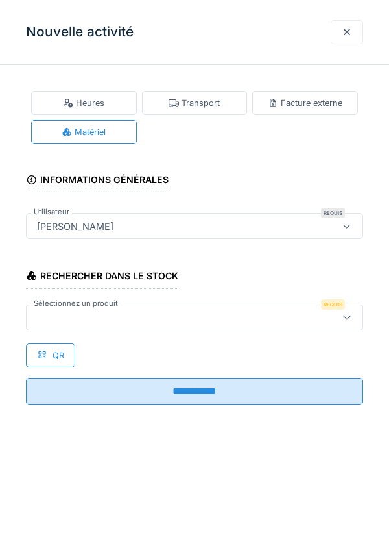
click at [276, 315] on div at bounding box center [173, 317] width 283 height 14
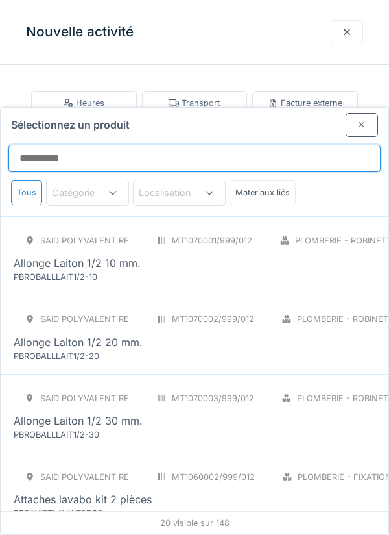
click at [322, 145] on input "Sélectionnez un produit" at bounding box center [194, 158] width 372 height 27
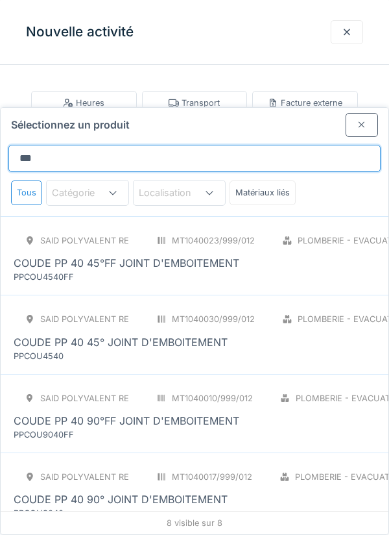
type input "*****"
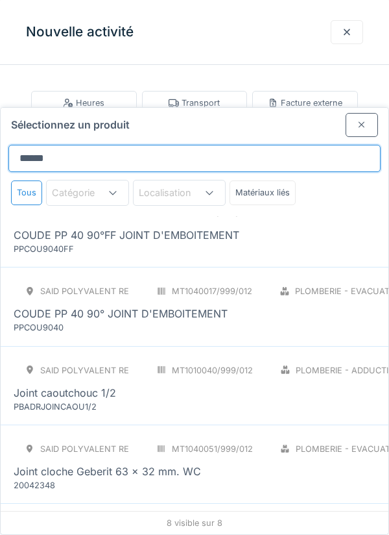
scroll to position [286, 0]
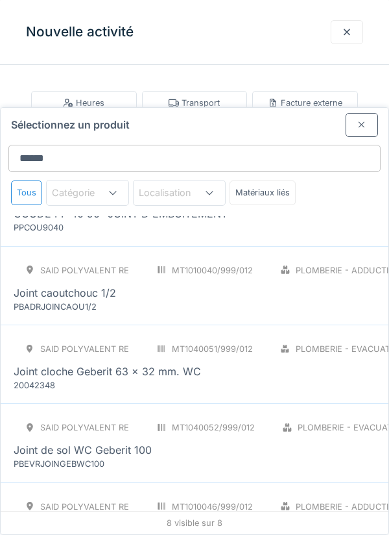
click at [274, 363] on div "Joint cloche Geberit 63 x 32 mm. WC" at bounding box center [292, 371] width 557 height 16
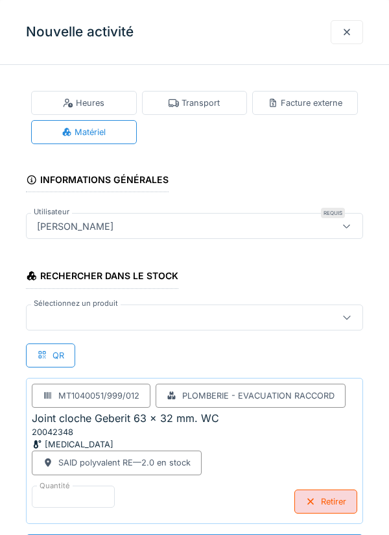
scroll to position [1, 0]
click at [315, 493] on div "Retirer" at bounding box center [326, 501] width 63 height 24
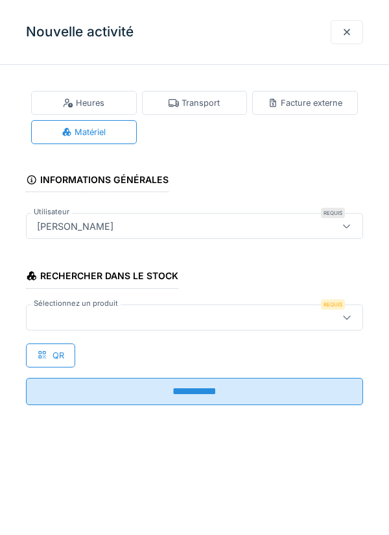
scroll to position [0, 0]
click at [350, 35] on div at bounding box center [347, 32] width 10 height 12
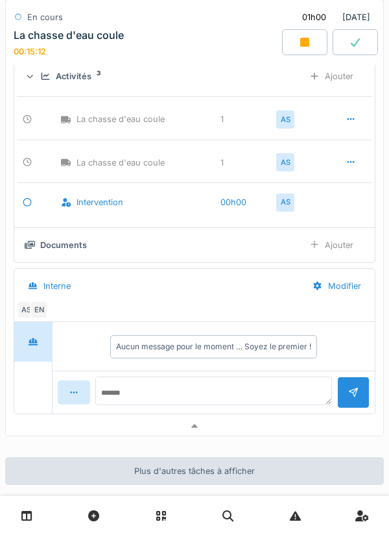
click at [238, 422] on div at bounding box center [195, 426] width 378 height 19
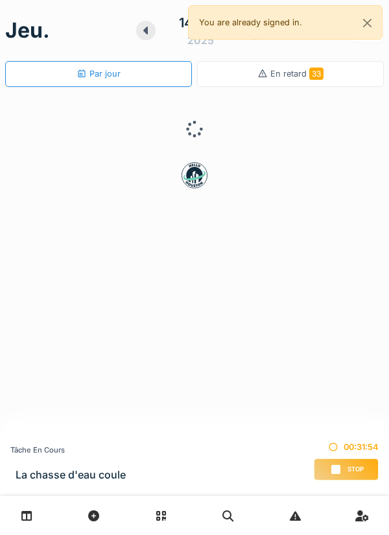
click at [327, 476] on div "Stop" at bounding box center [346, 469] width 65 height 22
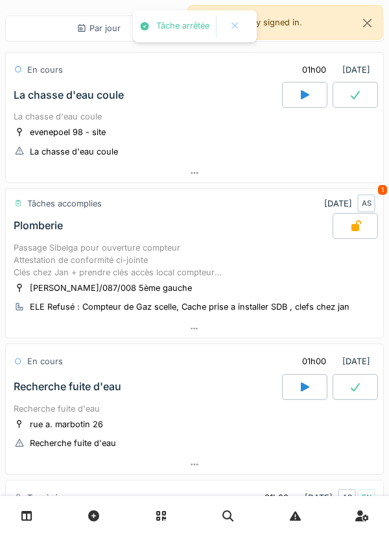
click at [245, 169] on div at bounding box center [195, 173] width 378 height 19
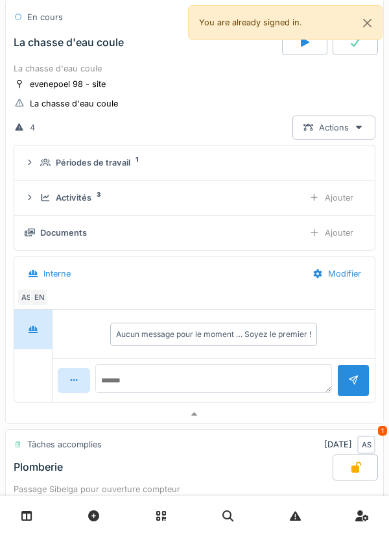
scroll to position [117, 0]
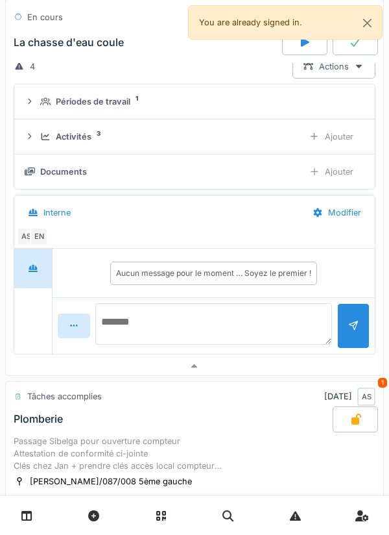
click at [235, 322] on textarea at bounding box center [213, 324] width 237 height 42
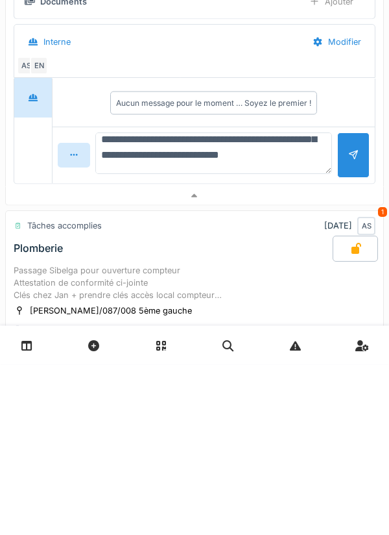
scroll to position [74, 0]
type textarea "**********"
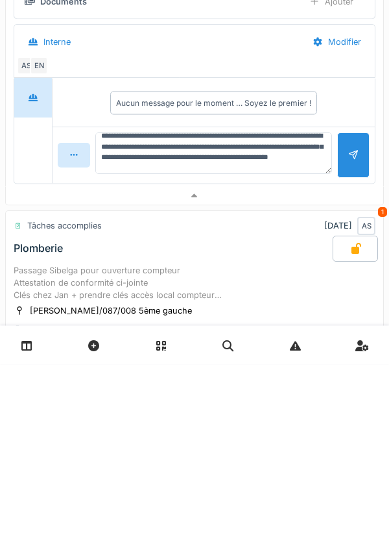
click at [368, 339] on div at bounding box center [353, 325] width 32 height 45
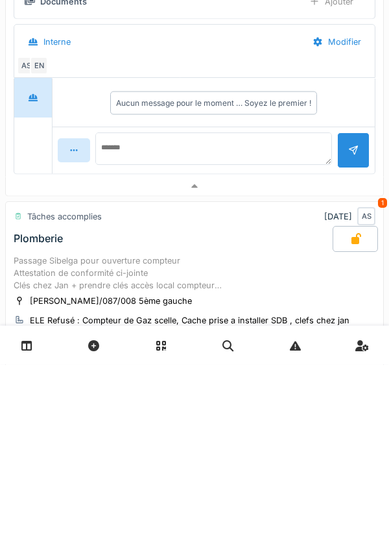
scroll to position [0, 0]
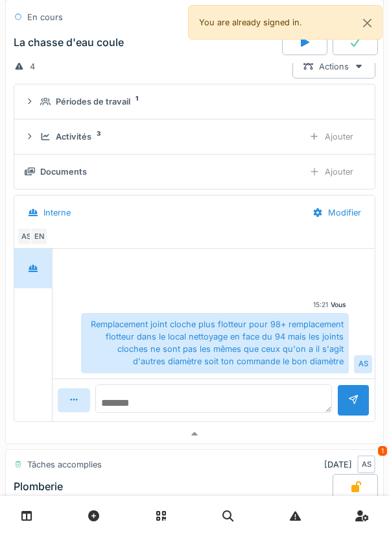
click at [300, 396] on textarea at bounding box center [213, 398] width 237 height 29
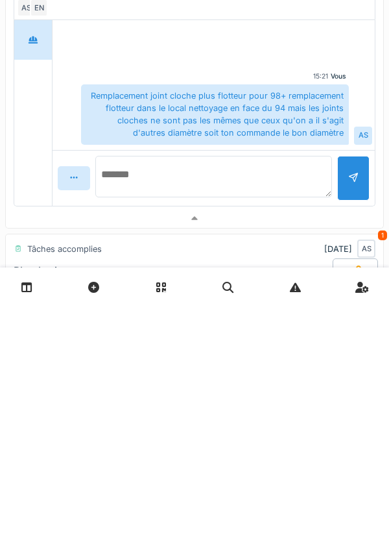
type textarea "*"
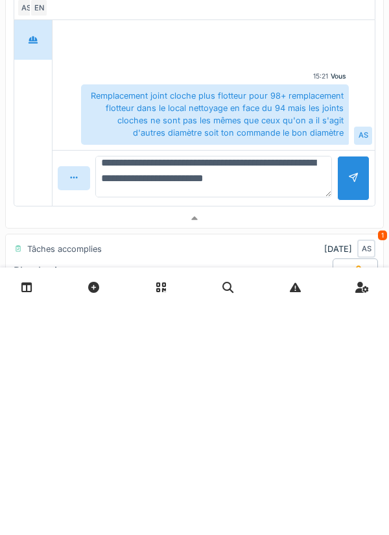
scroll to position [12, 0]
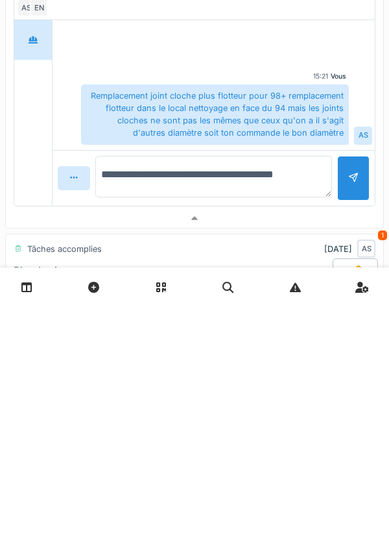
type textarea "**********"
click at [352, 409] on div at bounding box center [353, 406] width 10 height 12
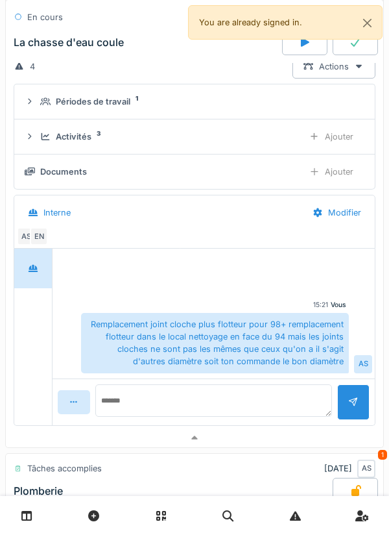
scroll to position [0, 0]
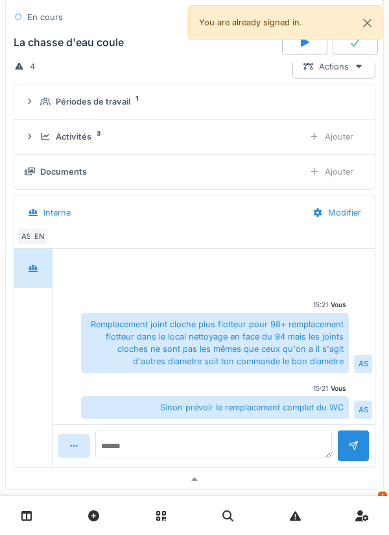
click at [336, 171] on div "Ajouter" at bounding box center [331, 172] width 66 height 24
click at [341, 187] on details "Documents Ajouter" at bounding box center [194, 171] width 361 height 35
click at [351, 173] on div "Ajouter" at bounding box center [331, 172] width 66 height 24
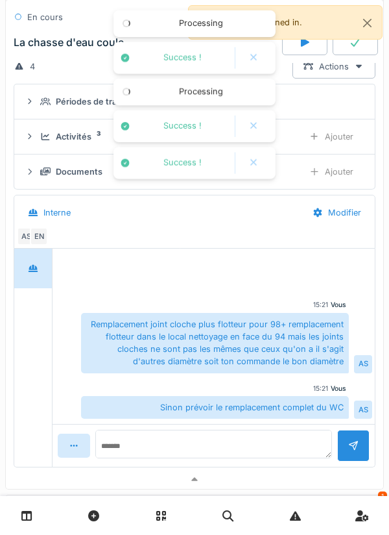
click at [356, 135] on div "Ajouter" at bounding box center [331, 137] width 66 height 24
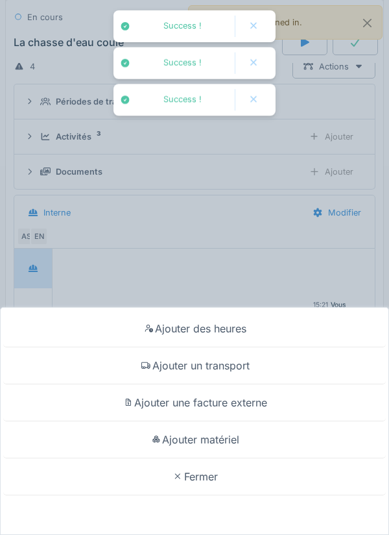
click at [240, 430] on div "Ajouter matériel" at bounding box center [194, 439] width 383 height 37
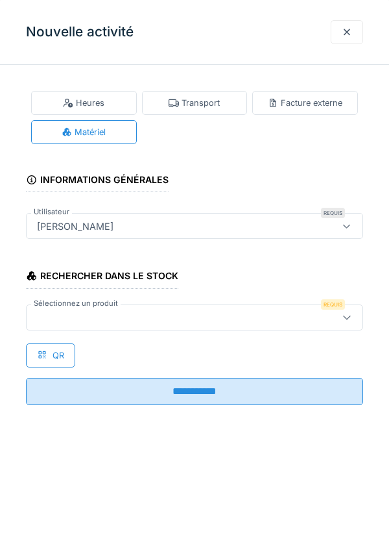
click at [266, 338] on div "Rechercher dans le stock Sélectionnez un produit Requis QR" at bounding box center [194, 311] width 337 height 111
click at [291, 320] on div at bounding box center [173, 317] width 283 height 14
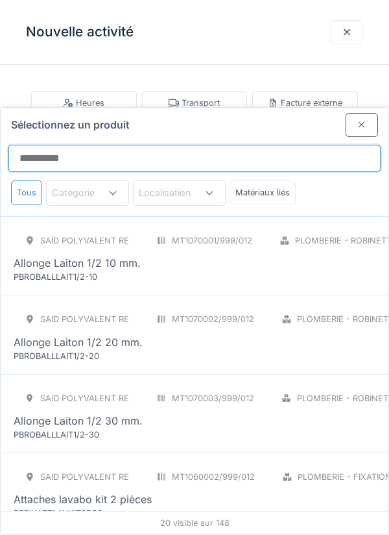
click at [267, 145] on input "Sélectionnez un produit" at bounding box center [194, 158] width 372 height 27
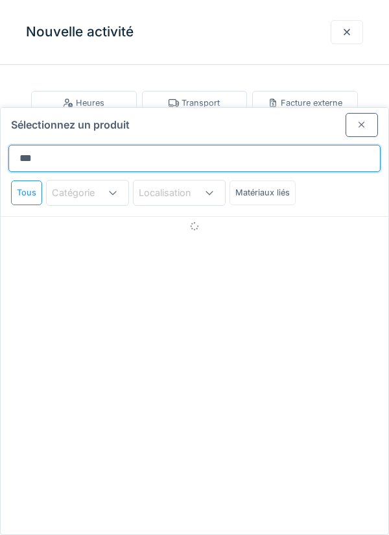
type input "********"
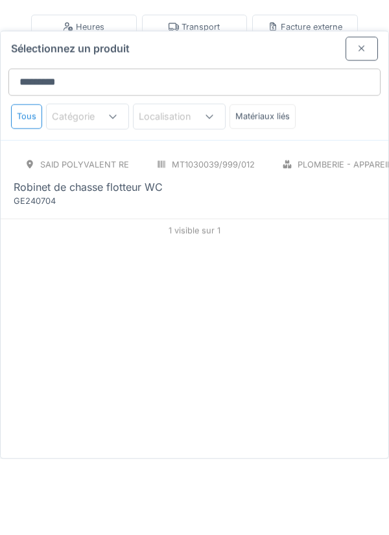
click at [337, 228] on div "SAID polyvalent RE MT1030039/999/012 Plomberie - Appareils sanitaires [MEDICAL_…" at bounding box center [292, 255] width 556 height 55
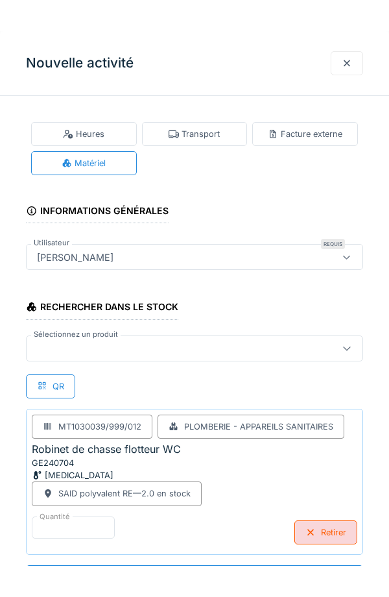
scroll to position [1, 0]
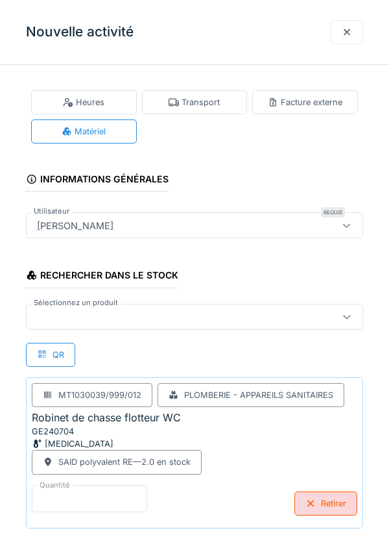
click at [123, 491] on input "*" at bounding box center [90, 498] width 116 height 27
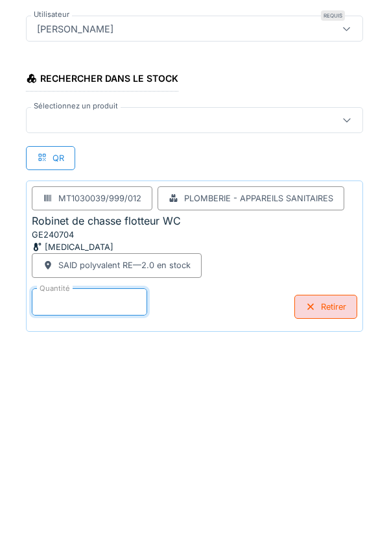
scroll to position [62, 0]
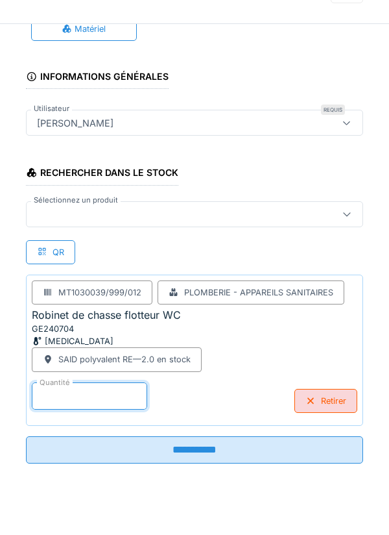
type input "*"
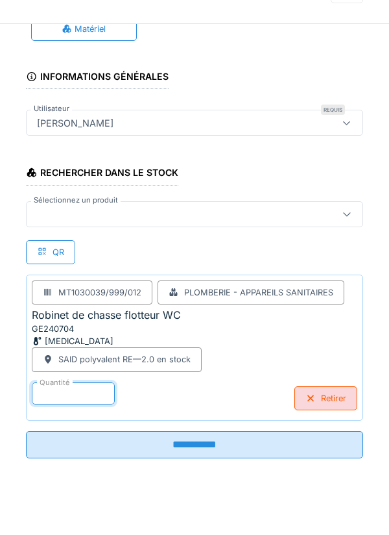
click at [241, 248] on div at bounding box center [173, 255] width 283 height 14
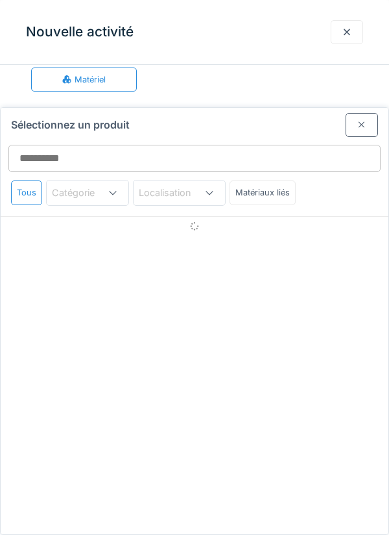
scroll to position [49, 0]
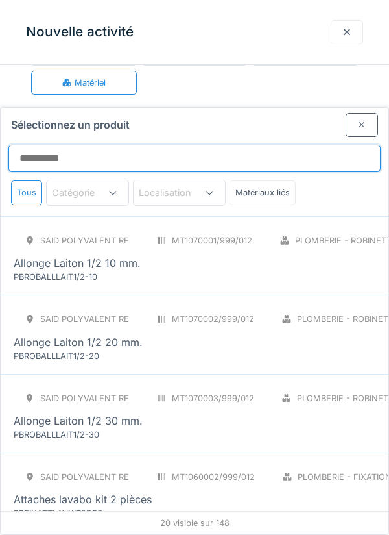
click at [289, 145] on input "Sélectionnez un produit" at bounding box center [194, 158] width 372 height 27
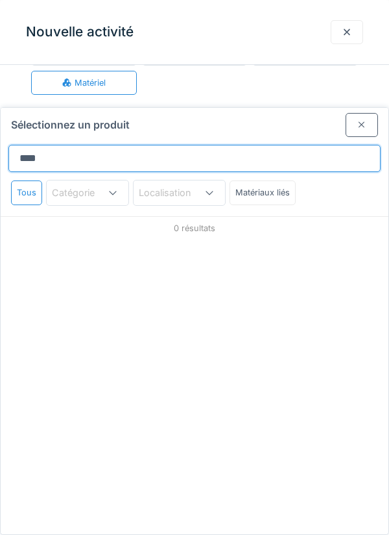
type input "*****"
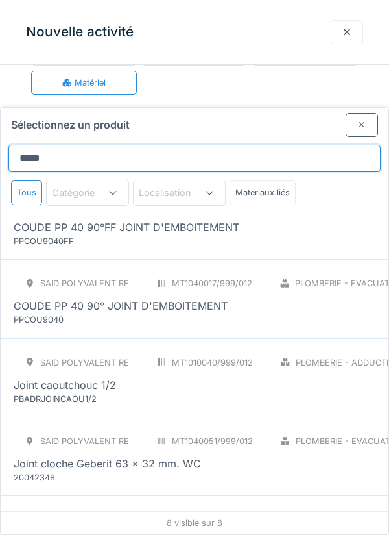
scroll to position [286, 0]
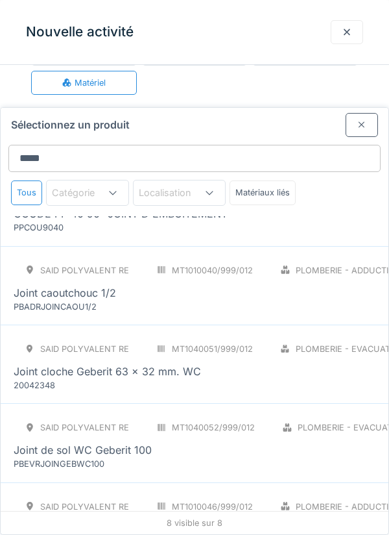
click at [298, 363] on div "Joint cloche Geberit 63 x 32 mm. WC" at bounding box center [292, 371] width 557 height 16
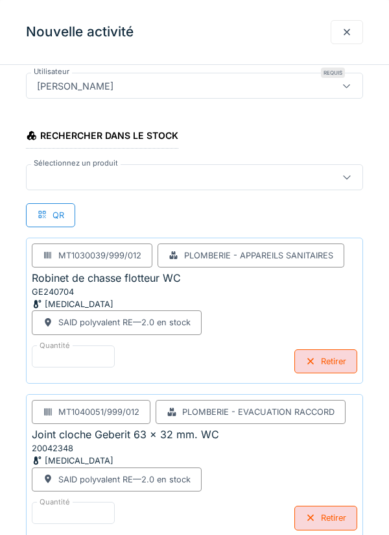
scroll to position [157, 0]
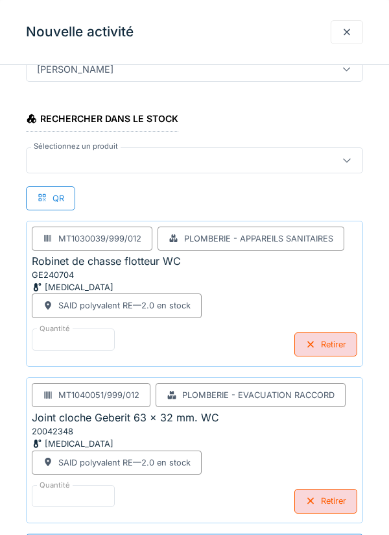
click at [116, 513] on div "Quantité * Retirer" at bounding box center [195, 501] width 326 height 33
click at [120, 494] on input "*" at bounding box center [90, 498] width 116 height 27
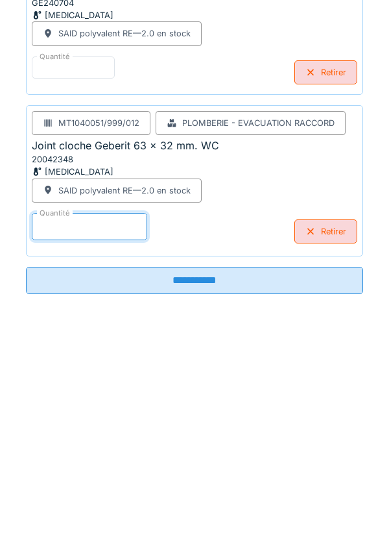
scroll to position [225, 0]
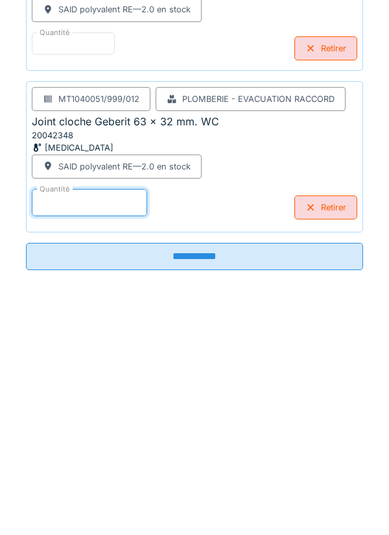
type input "*"
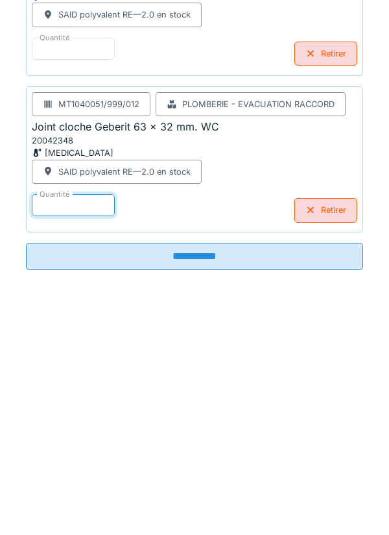
click at [254, 481] on input "**********" at bounding box center [194, 484] width 337 height 27
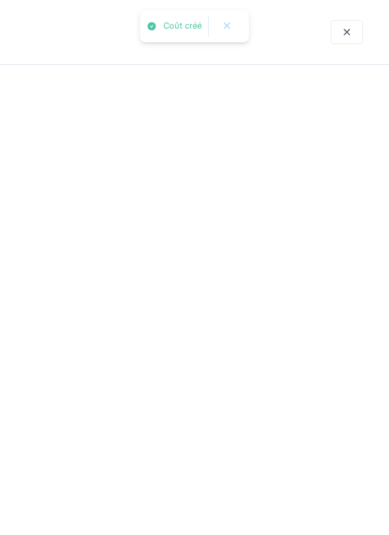
scroll to position [0, 0]
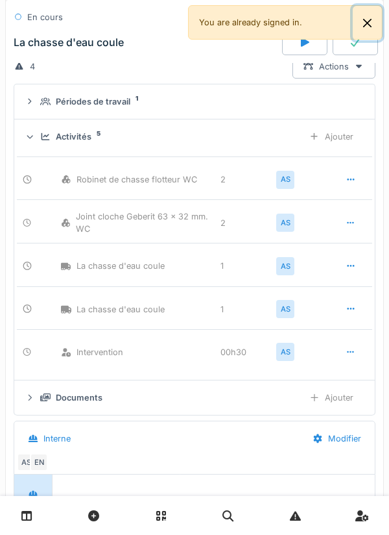
click at [371, 14] on button "Close" at bounding box center [367, 23] width 29 height 34
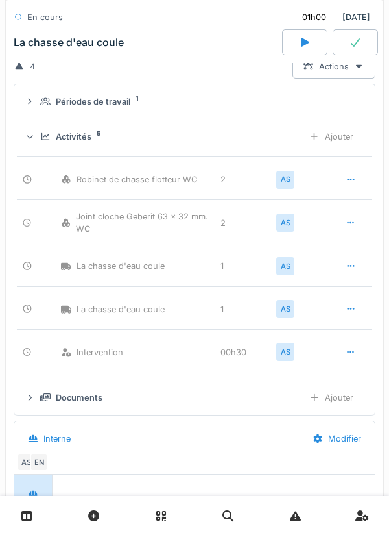
click at [351, 49] on div at bounding box center [355, 42] width 45 height 26
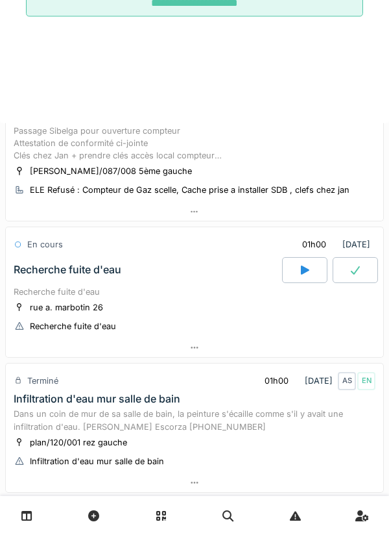
scroll to position [109, 0]
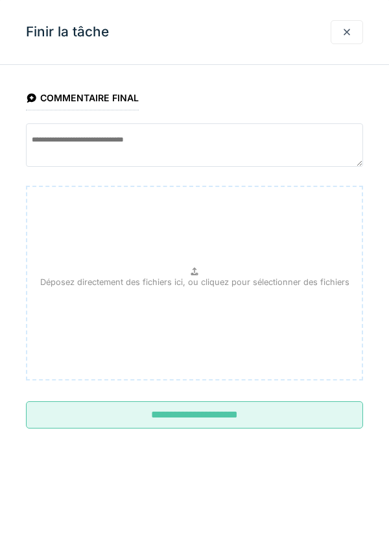
click at [296, 426] on input "**********" at bounding box center [194, 414] width 337 height 27
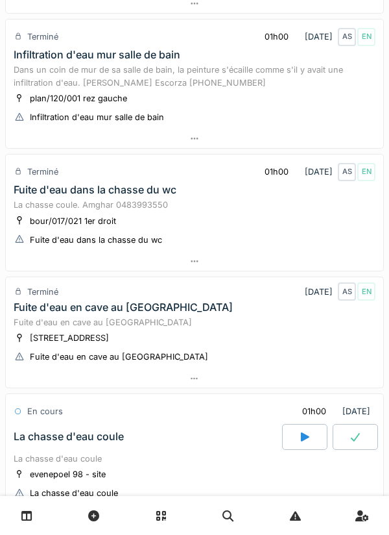
scroll to position [552, 0]
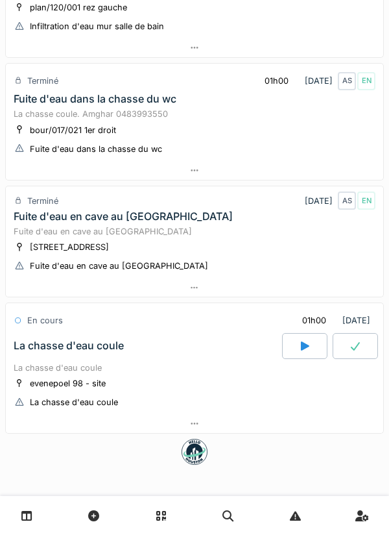
click at [234, 419] on div at bounding box center [195, 423] width 378 height 19
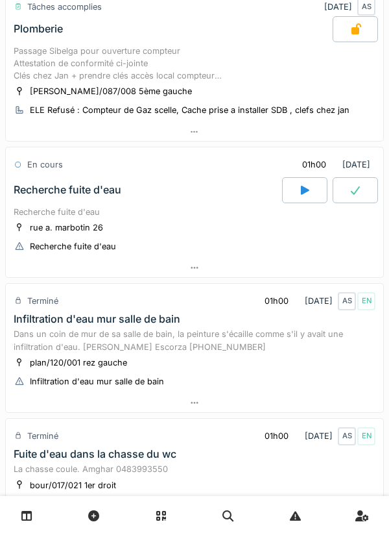
scroll to position [0, 0]
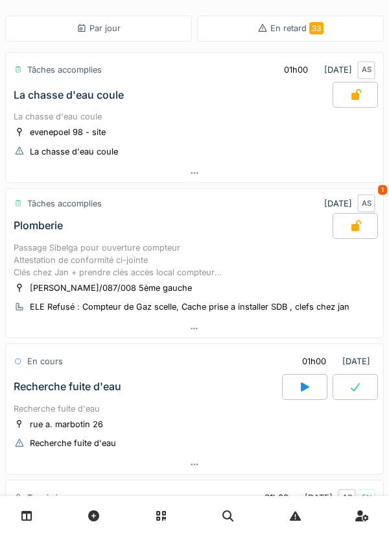
click at [15, 322] on div at bounding box center [195, 328] width 378 height 19
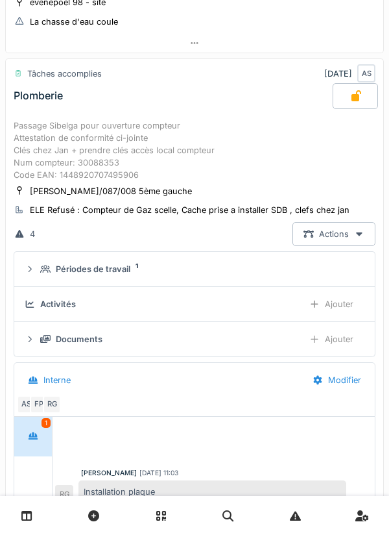
scroll to position [136, 0]
